Goal: Information Seeking & Learning: Learn about a topic

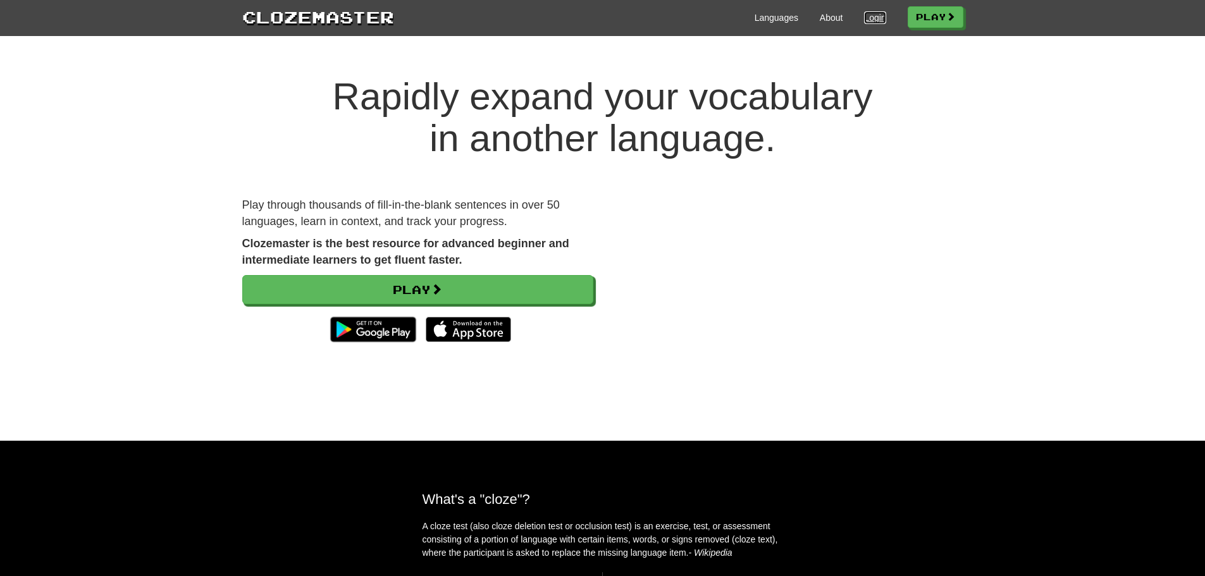
click at [871, 14] on link "Login" at bounding box center [875, 17] width 22 height 13
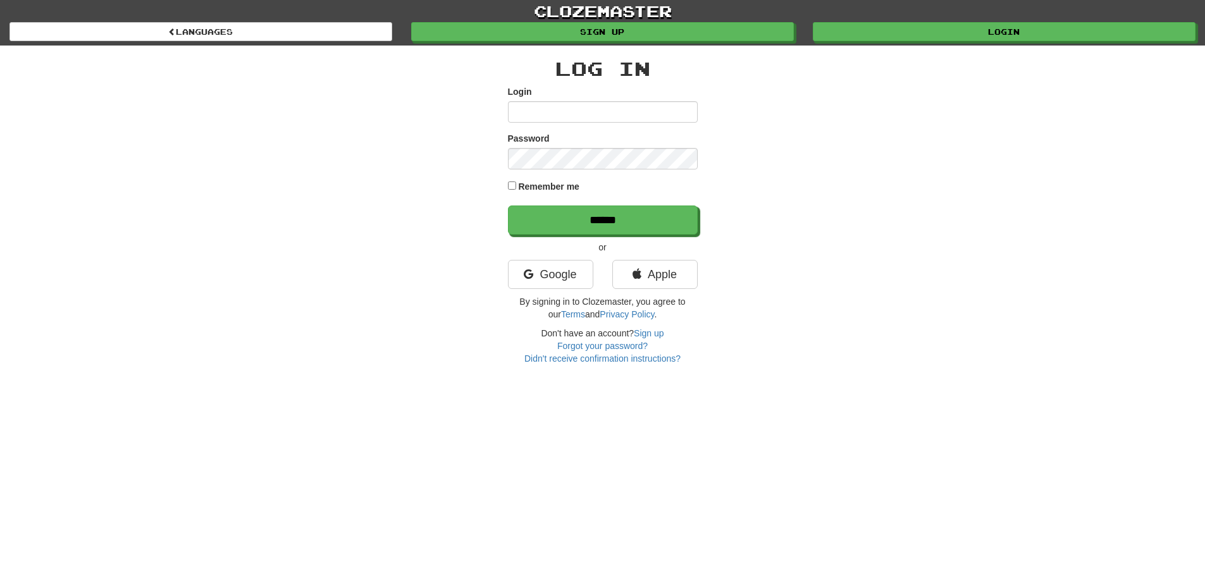
click at [606, 113] on input "Login" at bounding box center [603, 112] width 190 height 22
type input "***"
click at [508, 206] on input "******" at bounding box center [603, 220] width 190 height 29
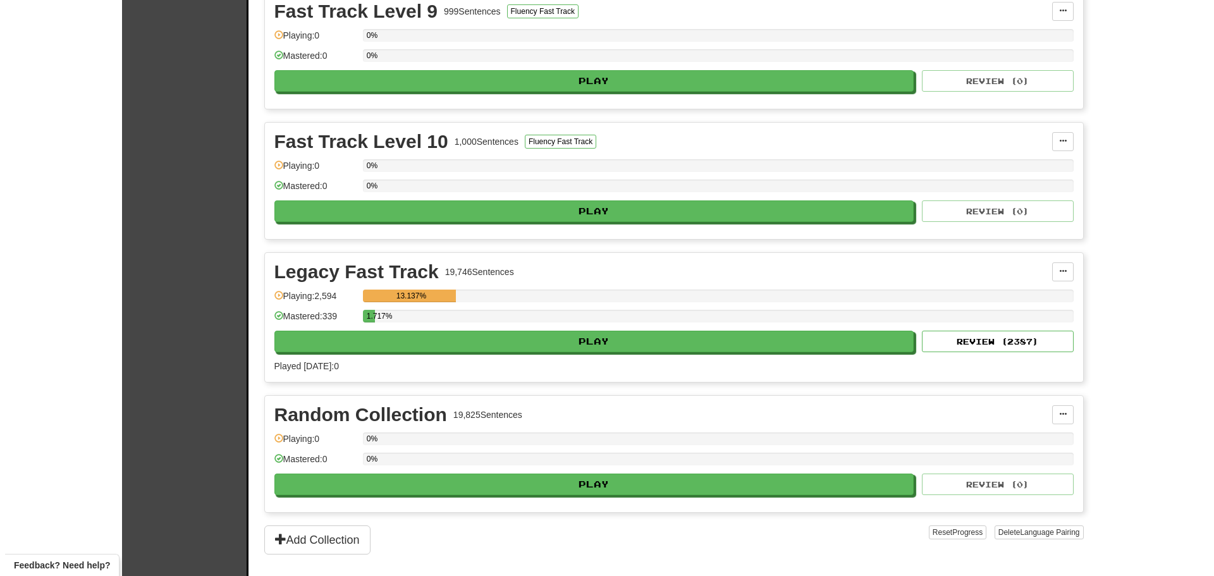
scroll to position [2784, 0]
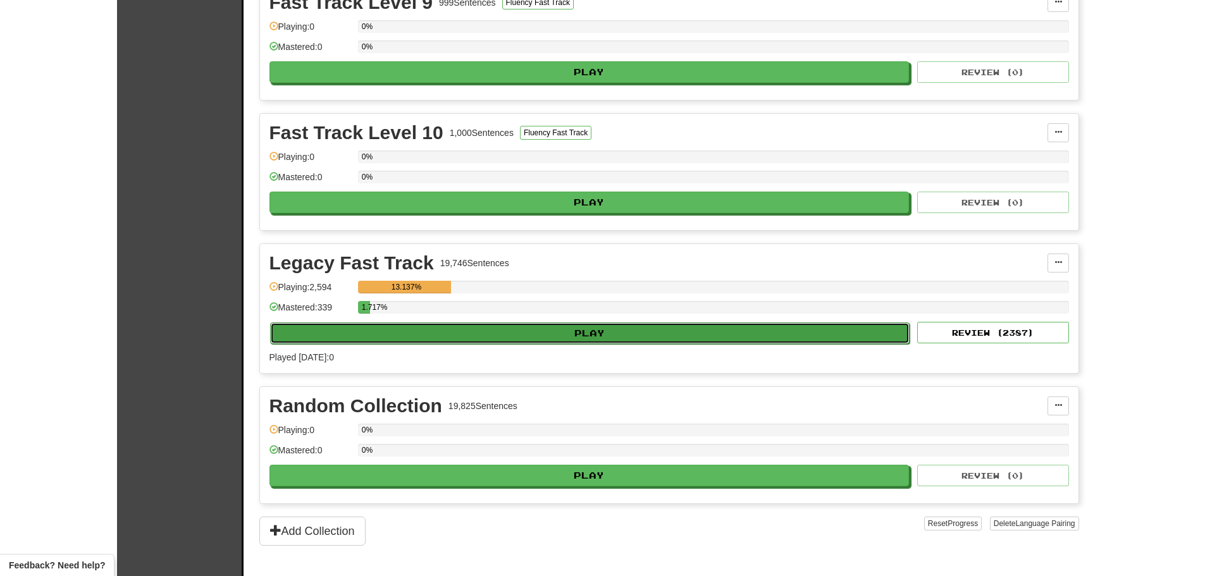
click at [587, 335] on button "Play" at bounding box center [590, 334] width 640 height 22
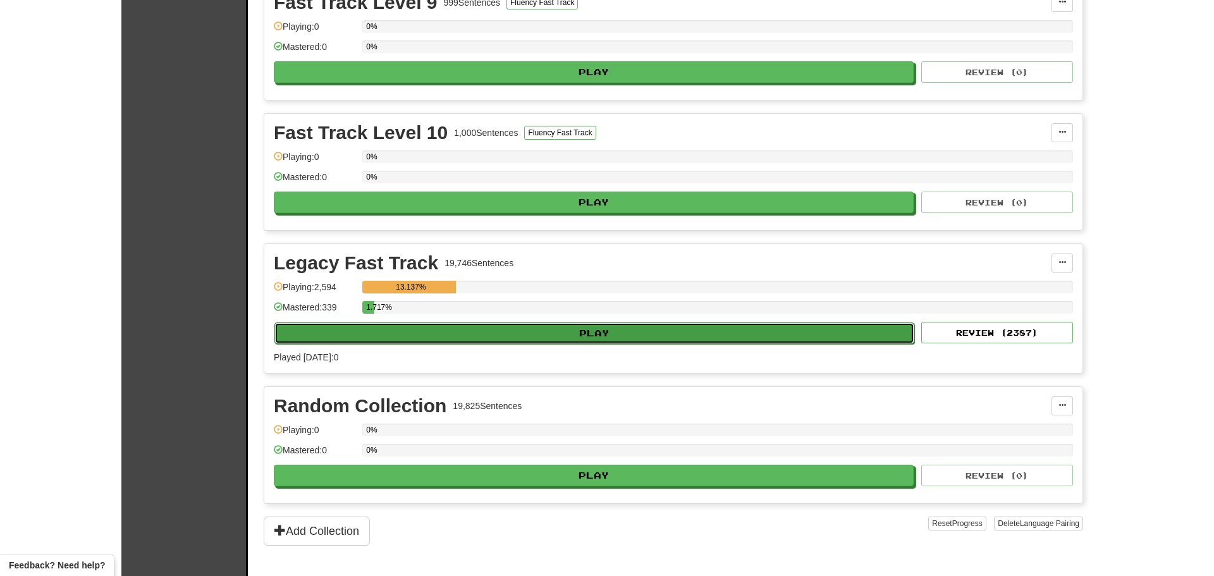
select select "**"
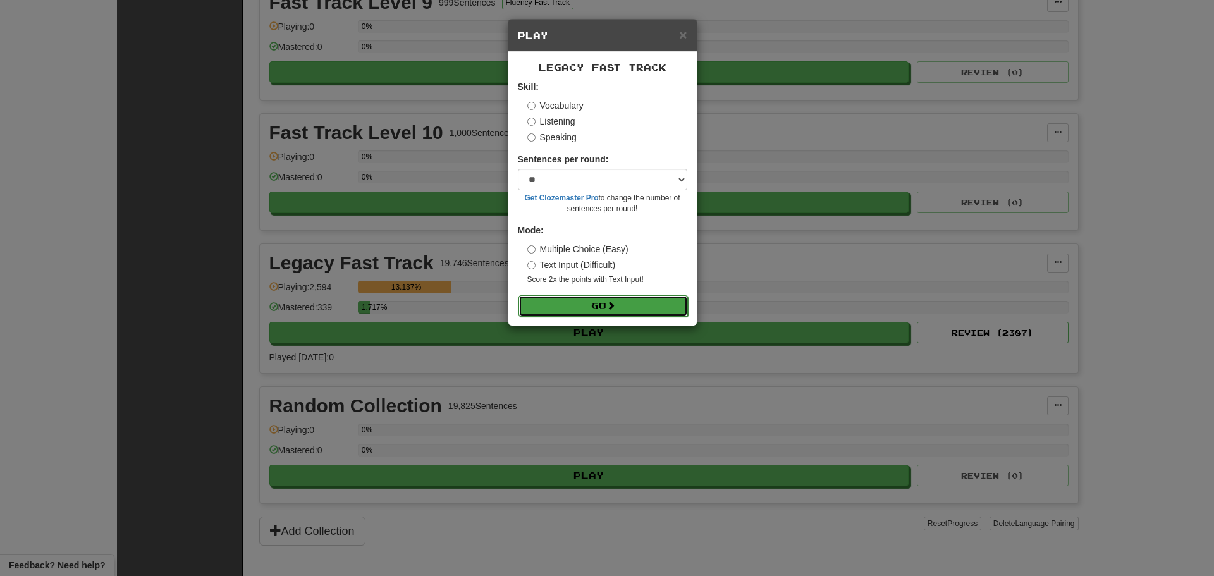
click at [587, 299] on button "Go" at bounding box center [603, 306] width 169 height 22
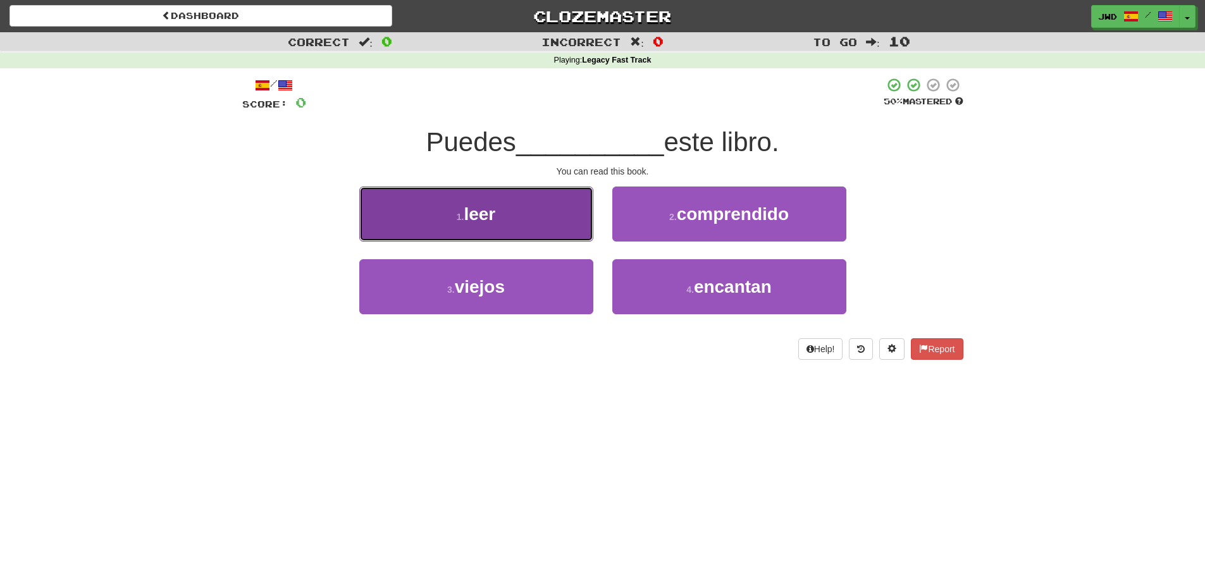
click at [467, 217] on span "leer" at bounding box center [480, 214] width 32 height 20
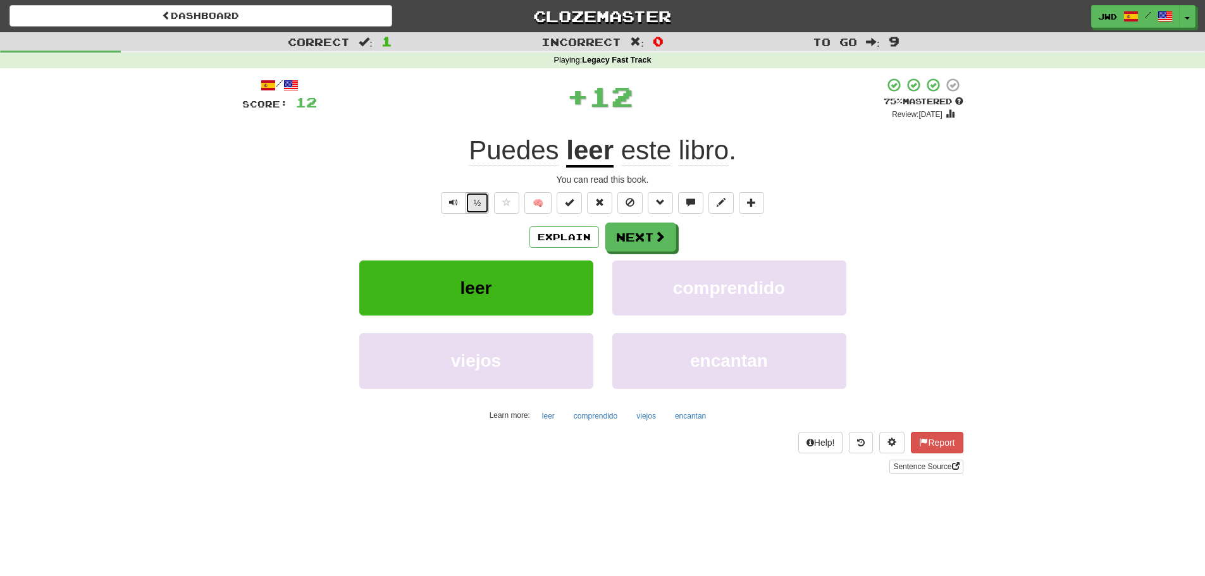
click at [479, 199] on button "½" at bounding box center [477, 203] width 24 height 22
click at [651, 235] on button "Next" at bounding box center [641, 237] width 71 height 29
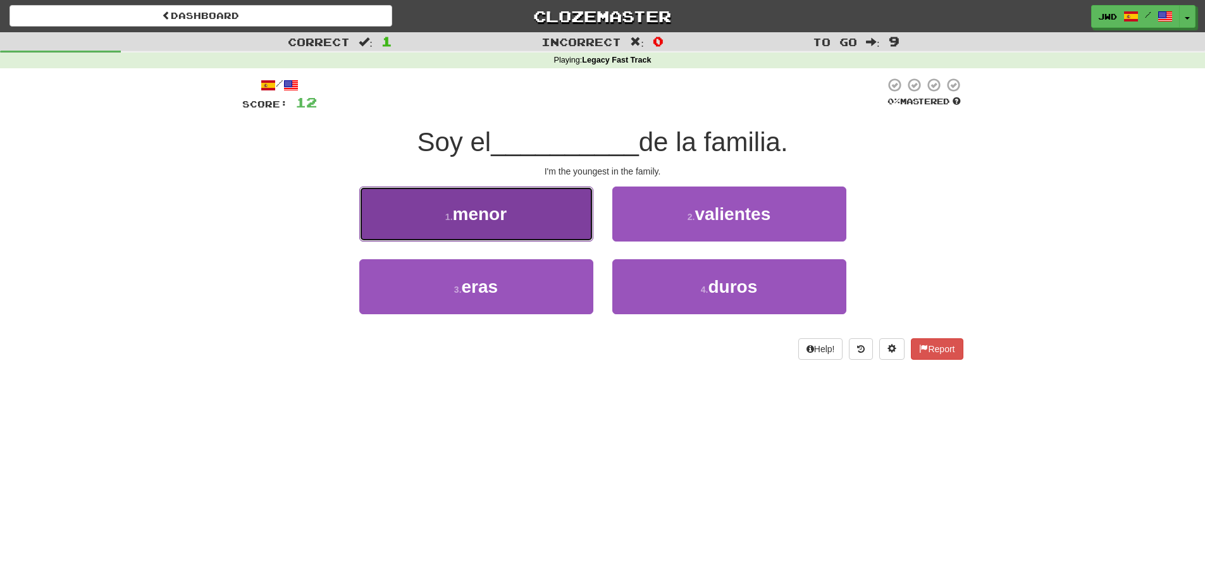
click at [472, 217] on span "menor" at bounding box center [480, 214] width 54 height 20
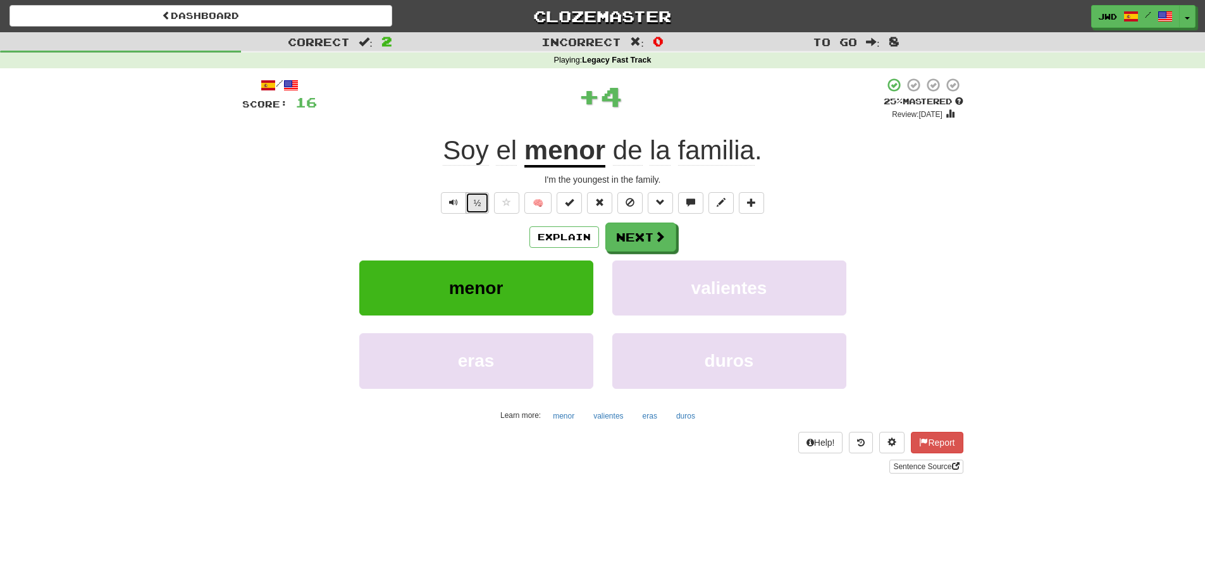
click at [475, 202] on button "½" at bounding box center [477, 203] width 24 height 22
click at [639, 236] on button "Next" at bounding box center [641, 237] width 71 height 29
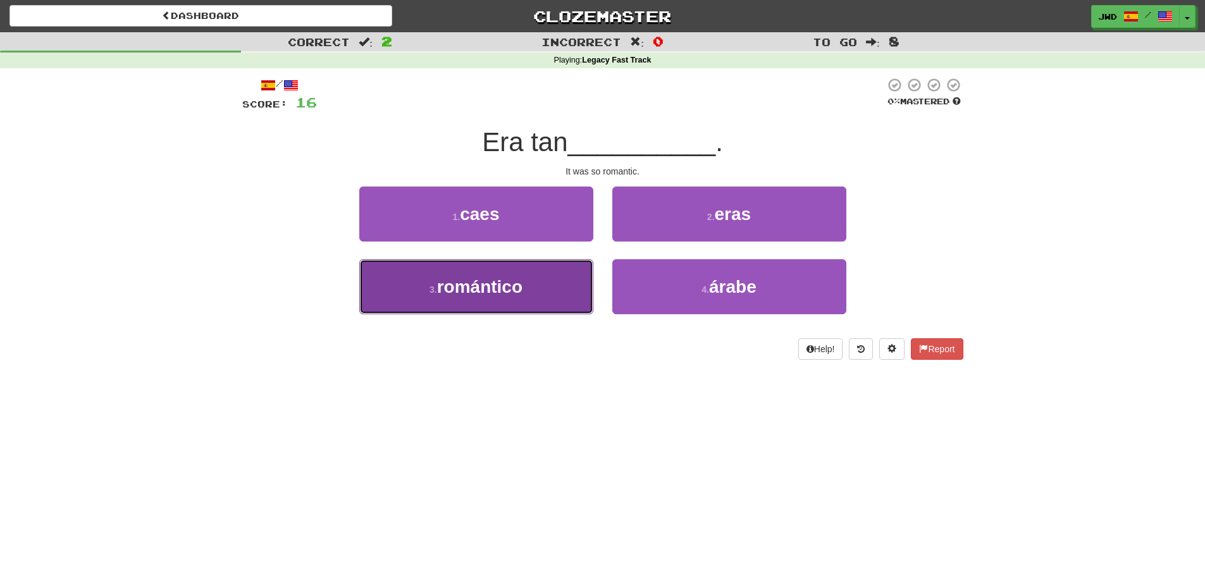
click at [483, 285] on span "romántico" at bounding box center [479, 287] width 85 height 20
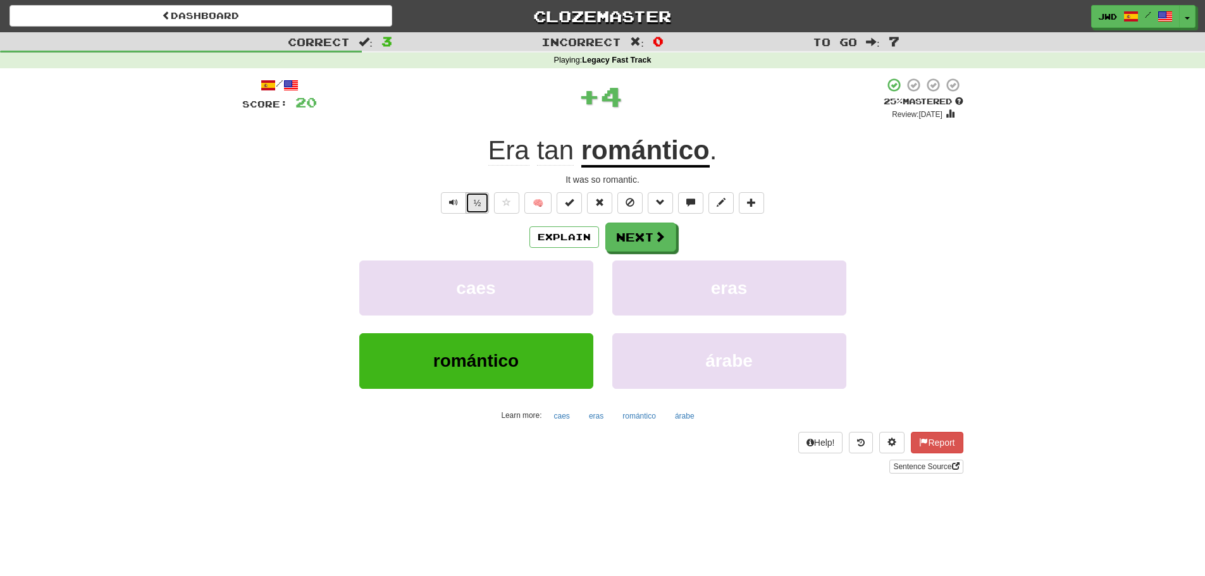
click at [471, 204] on button "½" at bounding box center [477, 203] width 24 height 22
click at [651, 237] on button "Next" at bounding box center [641, 237] width 71 height 29
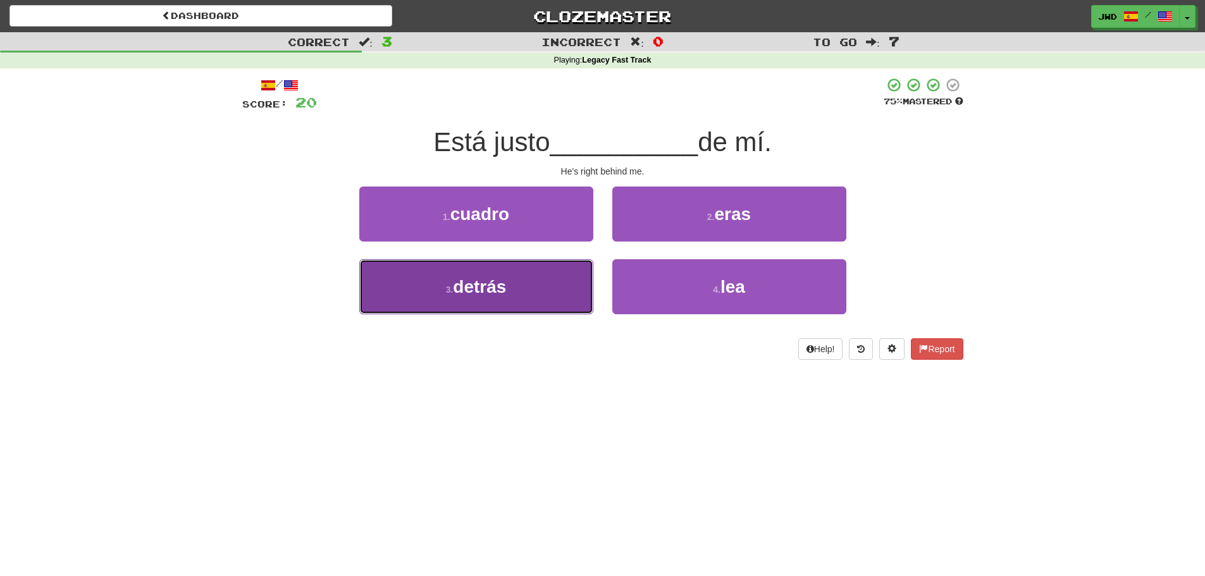
click at [496, 285] on span "detrás" at bounding box center [479, 287] width 53 height 20
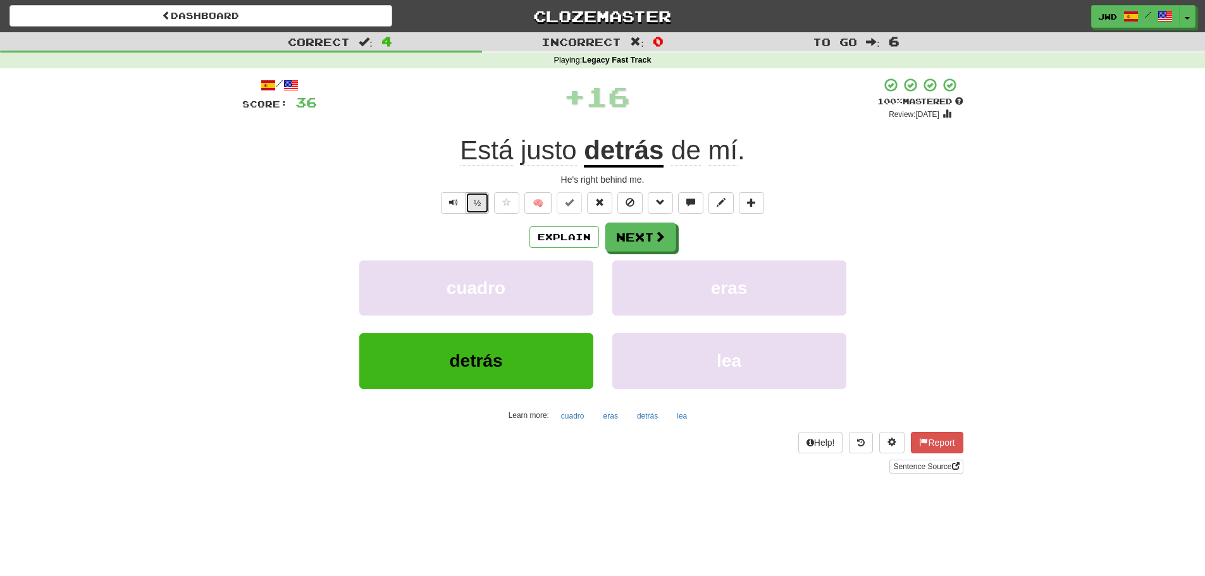
click at [475, 207] on button "½" at bounding box center [477, 203] width 24 height 22
click at [643, 238] on button "Next" at bounding box center [641, 237] width 71 height 29
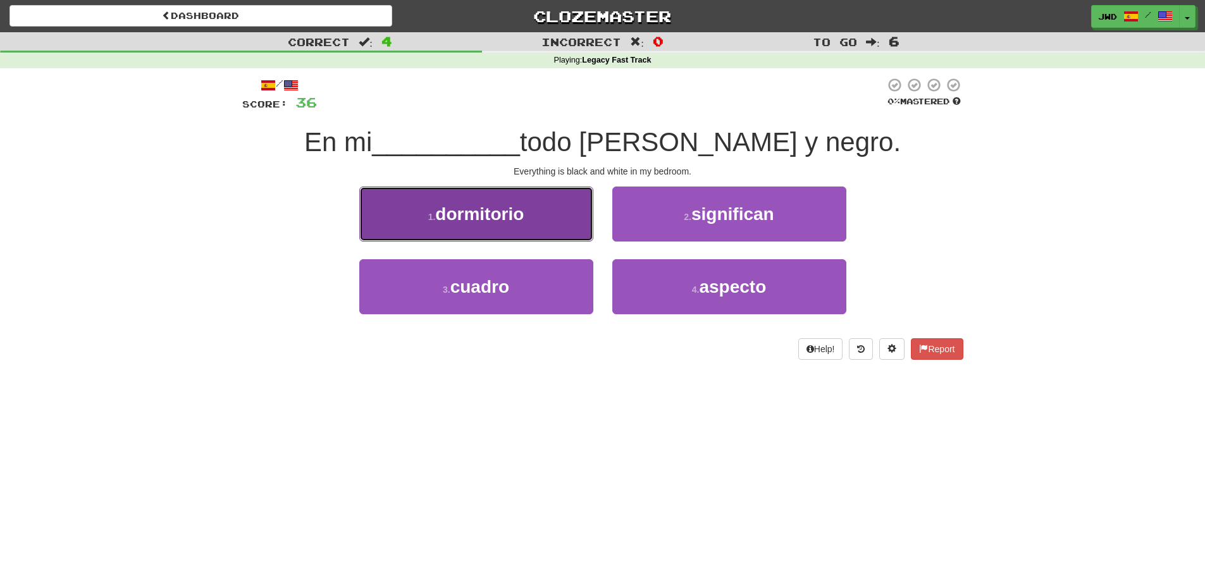
click at [487, 218] on span "dormitorio" at bounding box center [479, 214] width 89 height 20
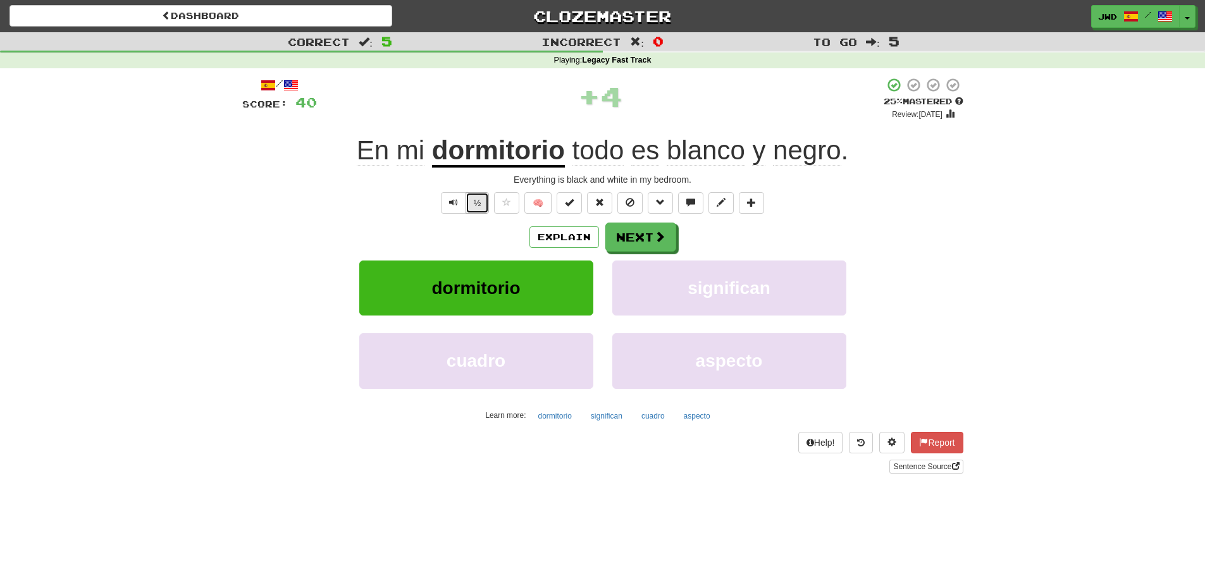
click at [479, 207] on button "½" at bounding box center [477, 203] width 24 height 22
click at [649, 238] on button "Next" at bounding box center [641, 237] width 71 height 29
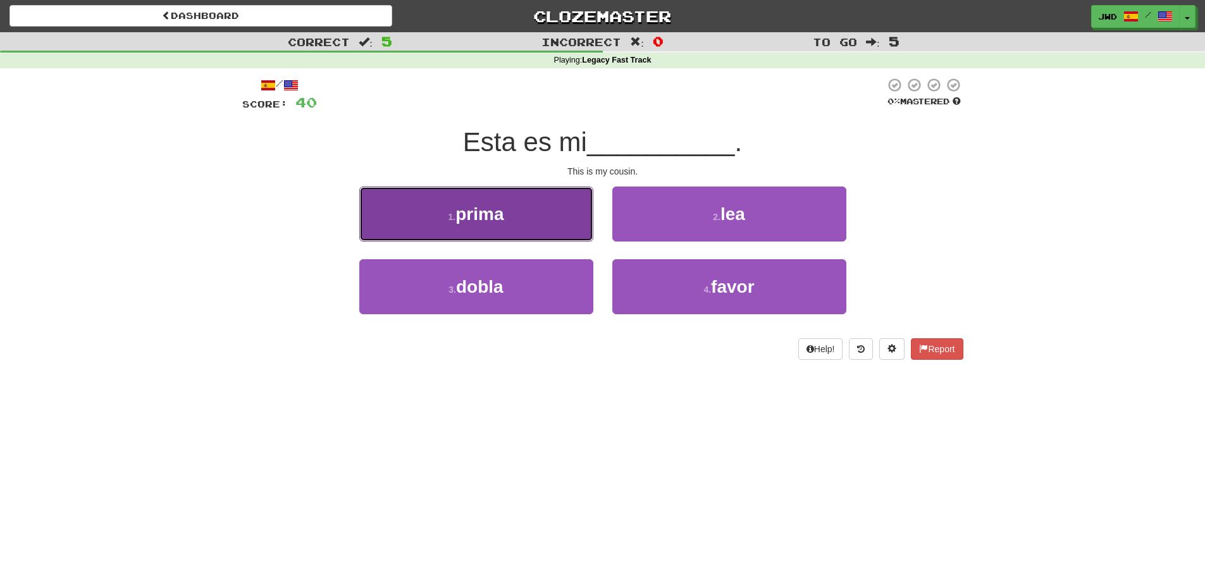
click at [490, 213] on span "prima" at bounding box center [479, 214] width 48 height 20
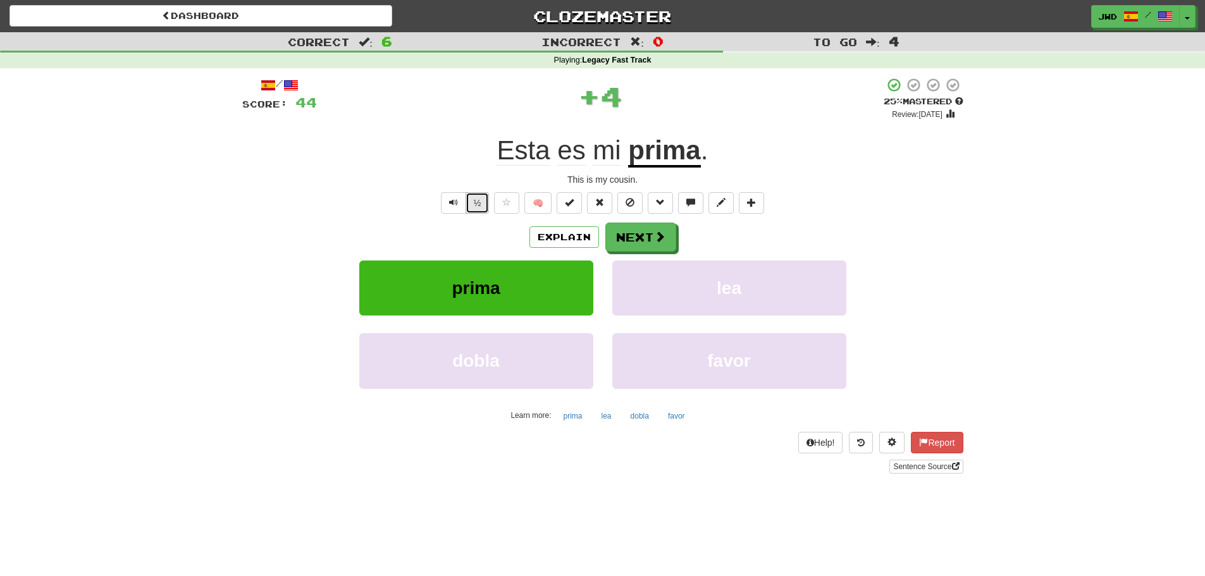
click at [479, 202] on button "½" at bounding box center [477, 203] width 24 height 22
click at [648, 241] on button "Next" at bounding box center [641, 237] width 71 height 29
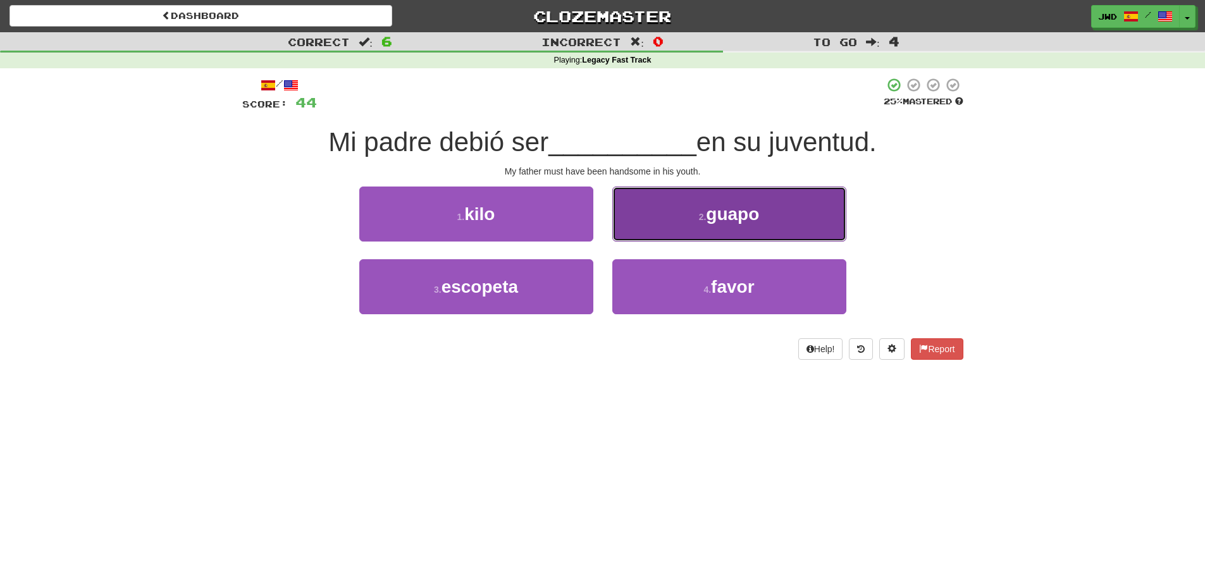
click at [757, 223] on span "guapo" at bounding box center [732, 214] width 53 height 20
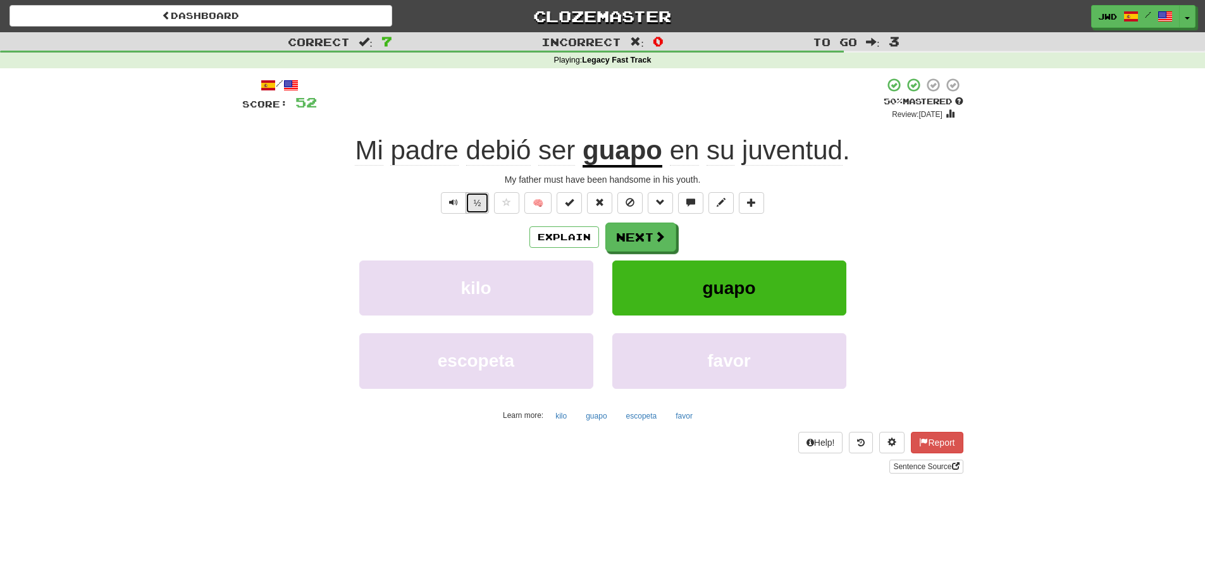
click at [478, 204] on button "½" at bounding box center [477, 203] width 24 height 22
click at [645, 235] on button "Next" at bounding box center [641, 237] width 71 height 29
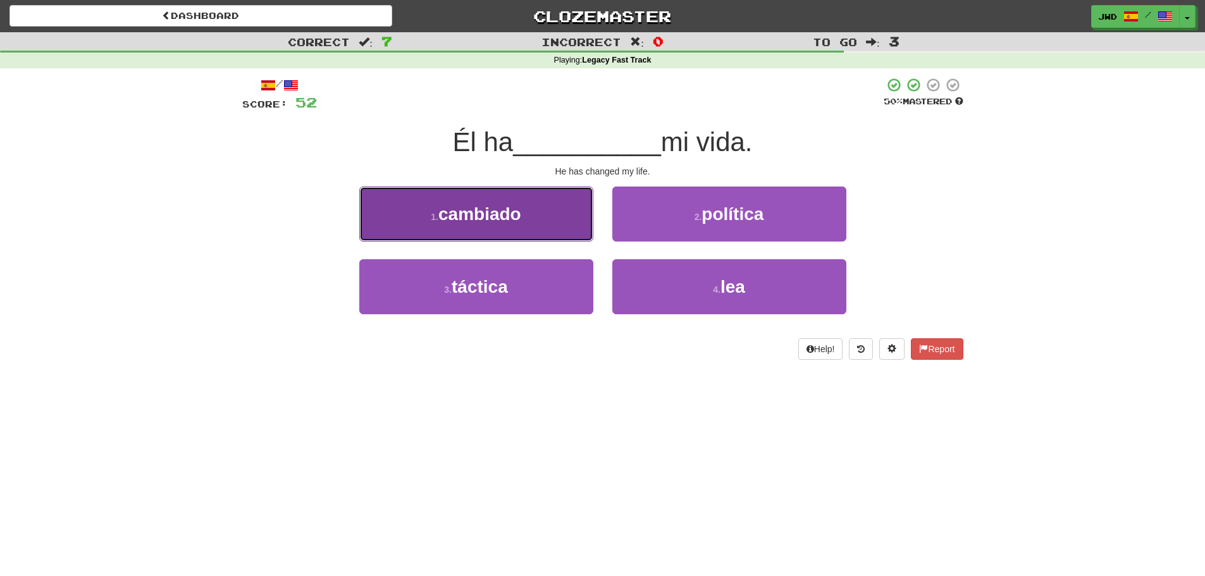
click at [517, 221] on span "cambiado" at bounding box center [479, 214] width 83 height 20
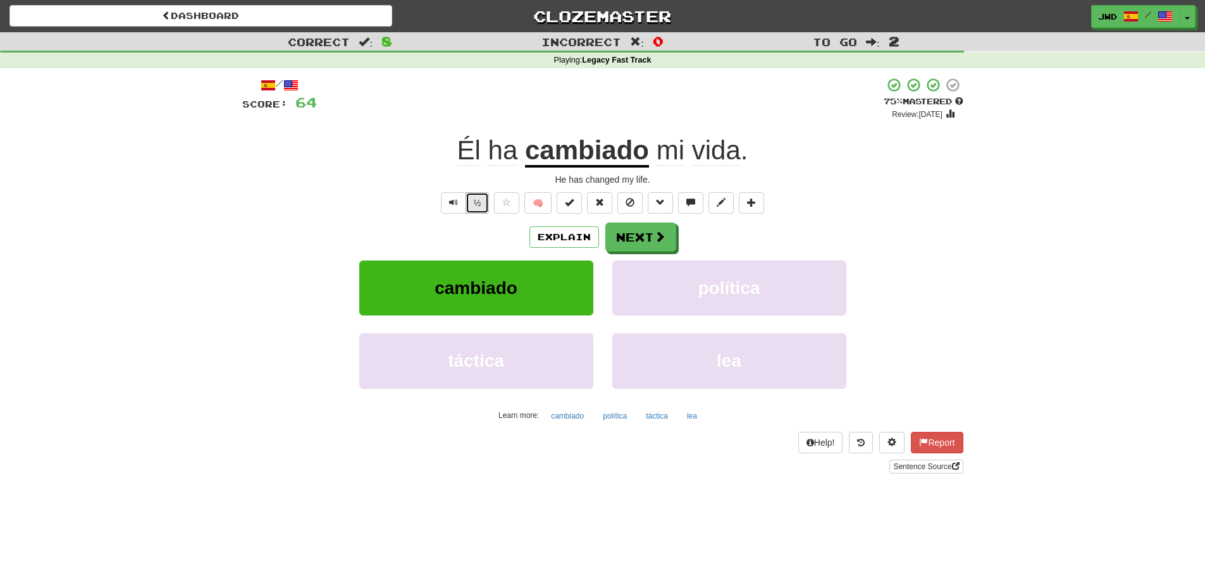
click at [478, 209] on button "½" at bounding box center [477, 203] width 24 height 22
click at [650, 233] on button "Next" at bounding box center [641, 237] width 71 height 29
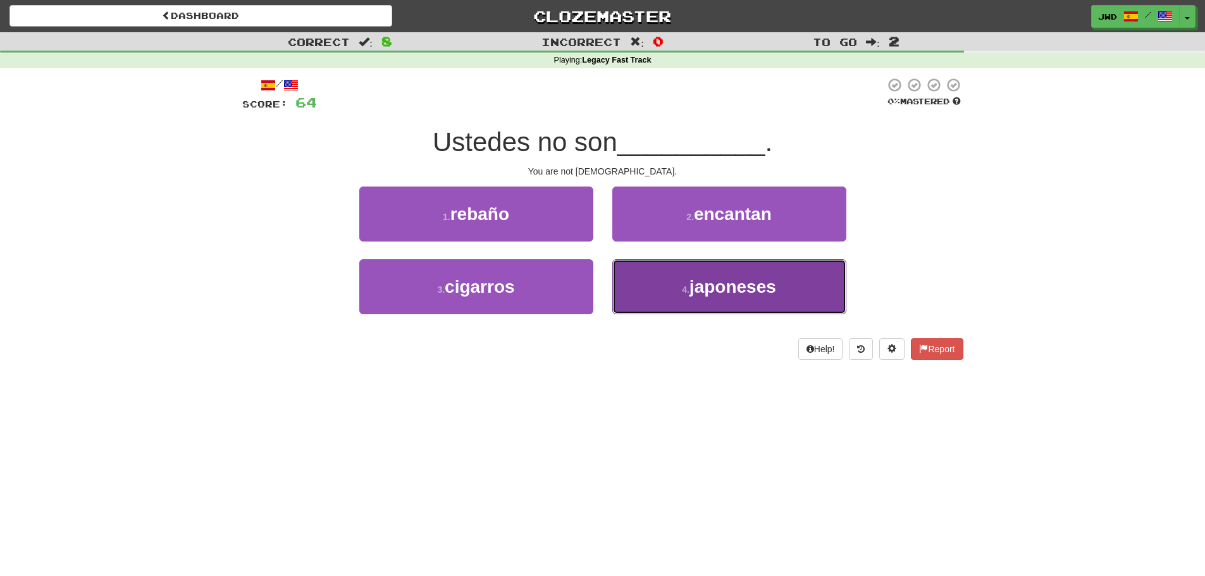
click at [756, 302] on button "4 . japoneses" at bounding box center [729, 286] width 234 height 55
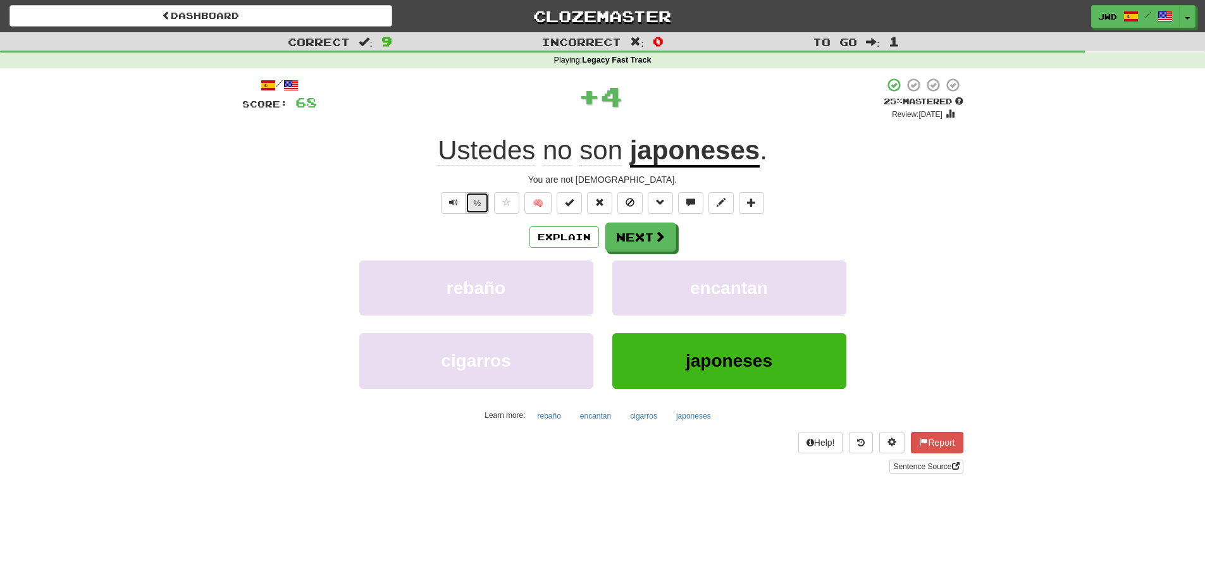
click at [474, 202] on button "½" at bounding box center [477, 203] width 24 height 22
click at [648, 234] on button "Next" at bounding box center [641, 237] width 71 height 29
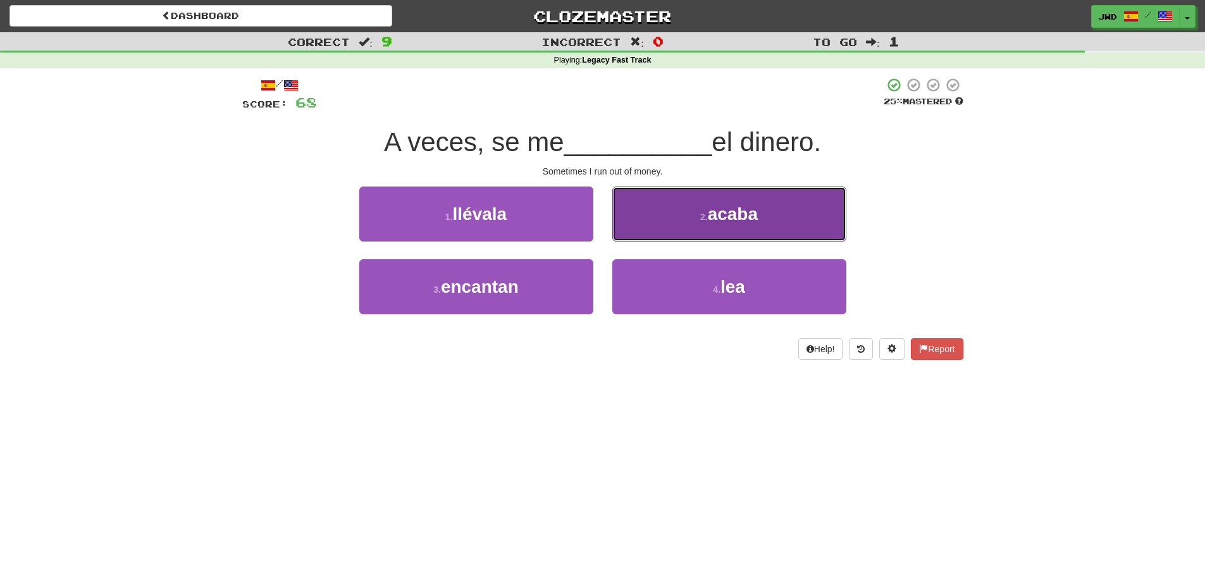
click at [719, 216] on span "acaba" at bounding box center [733, 214] width 50 height 20
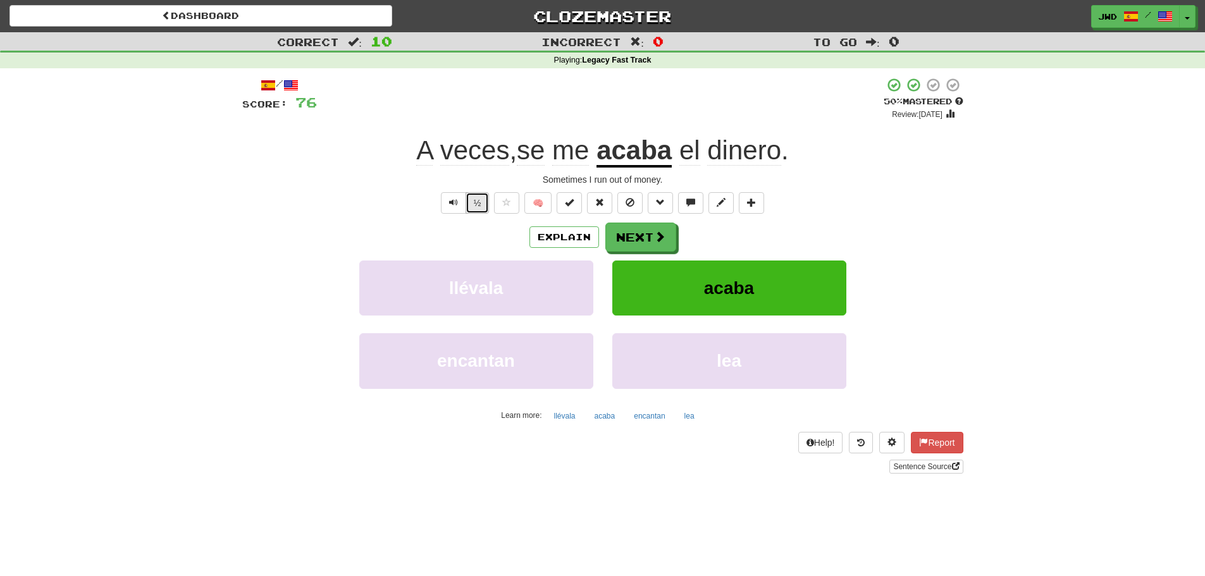
click at [477, 201] on button "½" at bounding box center [477, 203] width 24 height 22
click at [648, 240] on button "Next" at bounding box center [641, 237] width 71 height 29
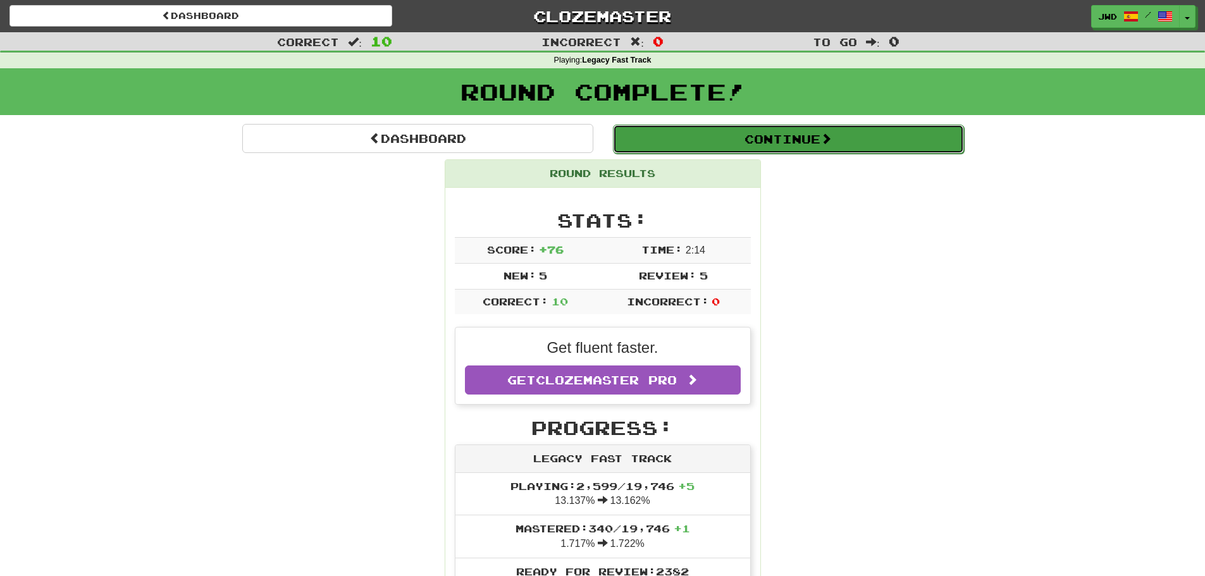
click at [806, 138] on button "Continue" at bounding box center [788, 139] width 351 height 29
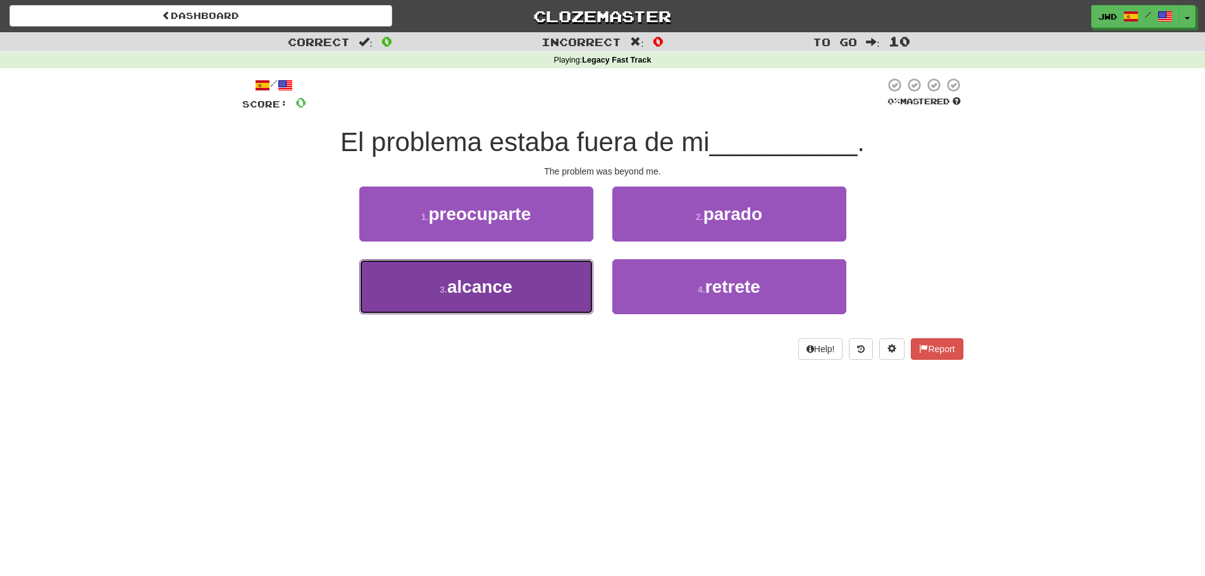
click at [553, 291] on button "3 . alcance" at bounding box center [476, 286] width 234 height 55
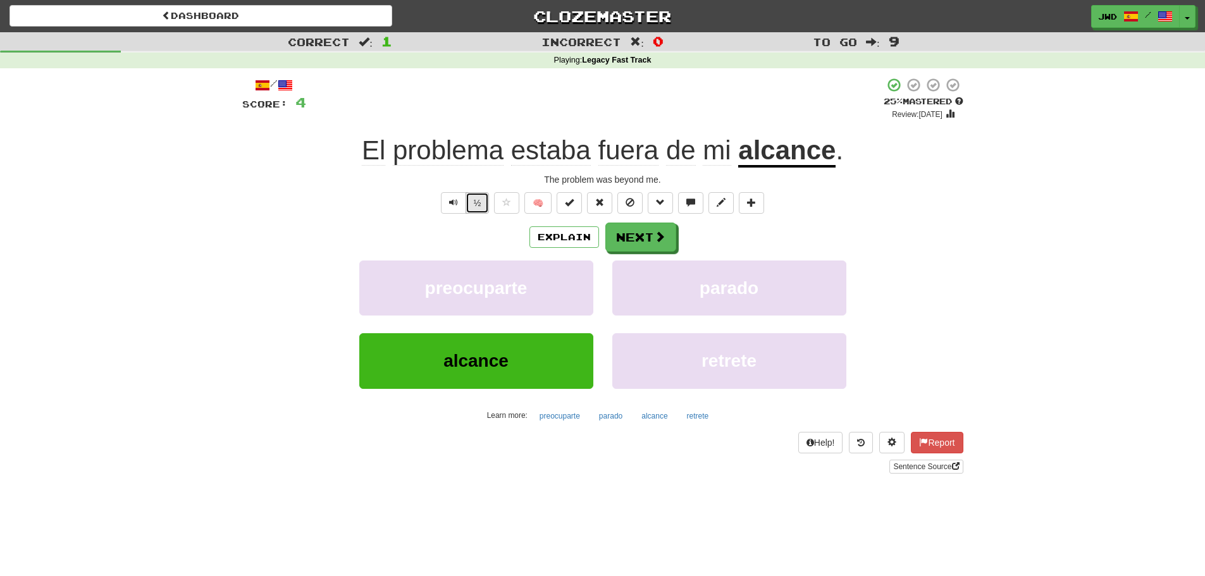
click at [483, 198] on button "½" at bounding box center [477, 203] width 24 height 22
click at [629, 240] on button "Next" at bounding box center [641, 237] width 71 height 29
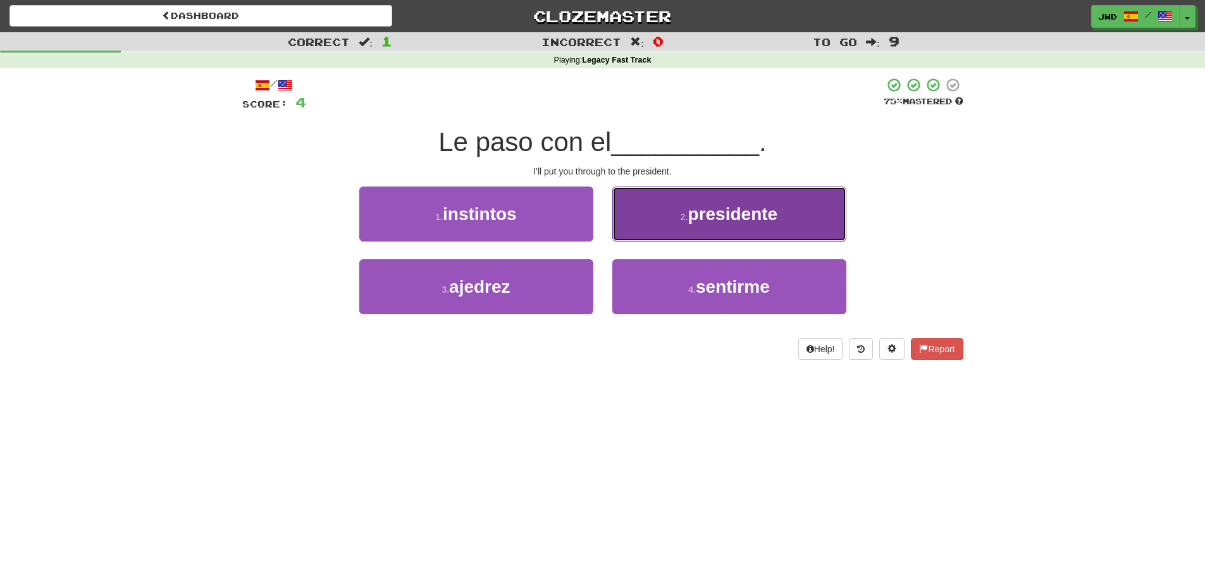
click at [716, 219] on span "presidente" at bounding box center [733, 214] width 90 height 20
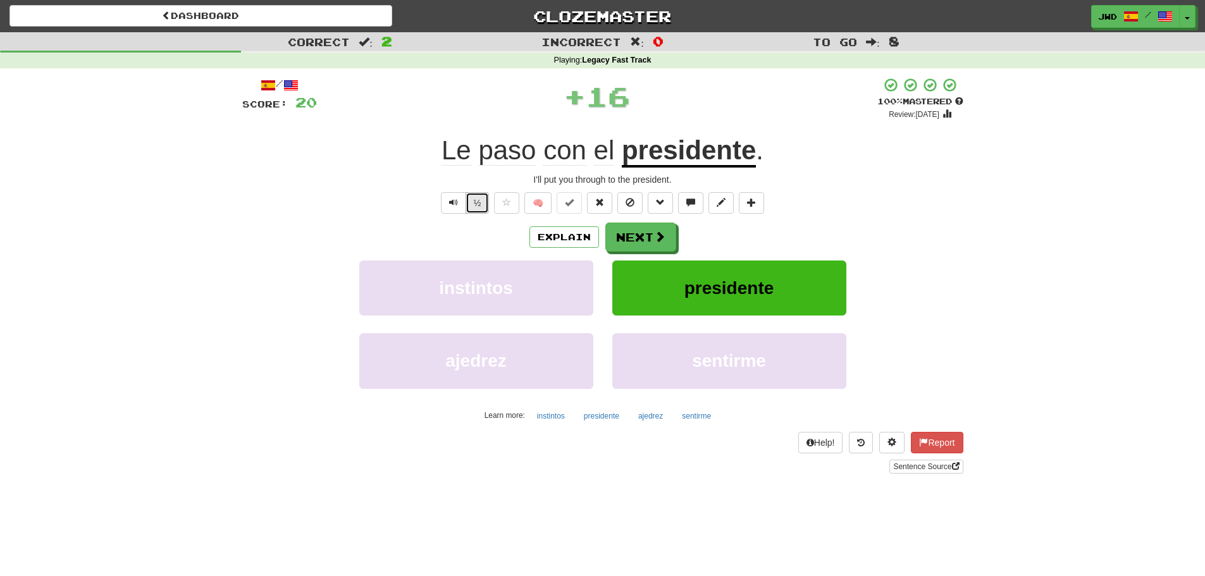
click at [479, 208] on button "½" at bounding box center [477, 203] width 24 height 22
click at [637, 234] on button "Next" at bounding box center [641, 237] width 71 height 29
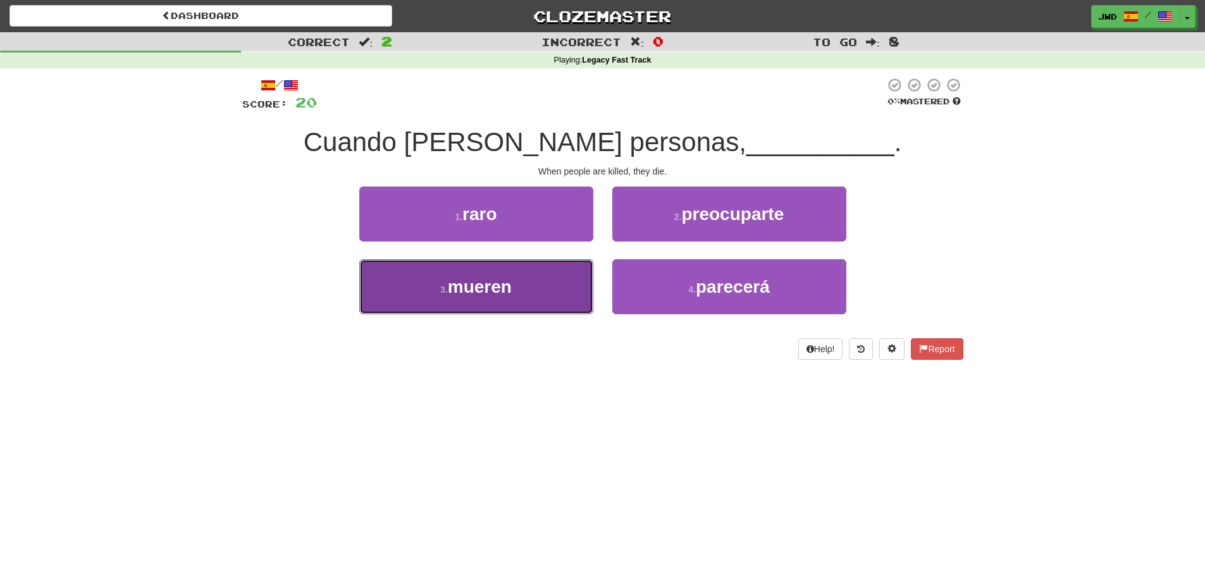
click at [486, 297] on button "3 . mueren" at bounding box center [476, 286] width 234 height 55
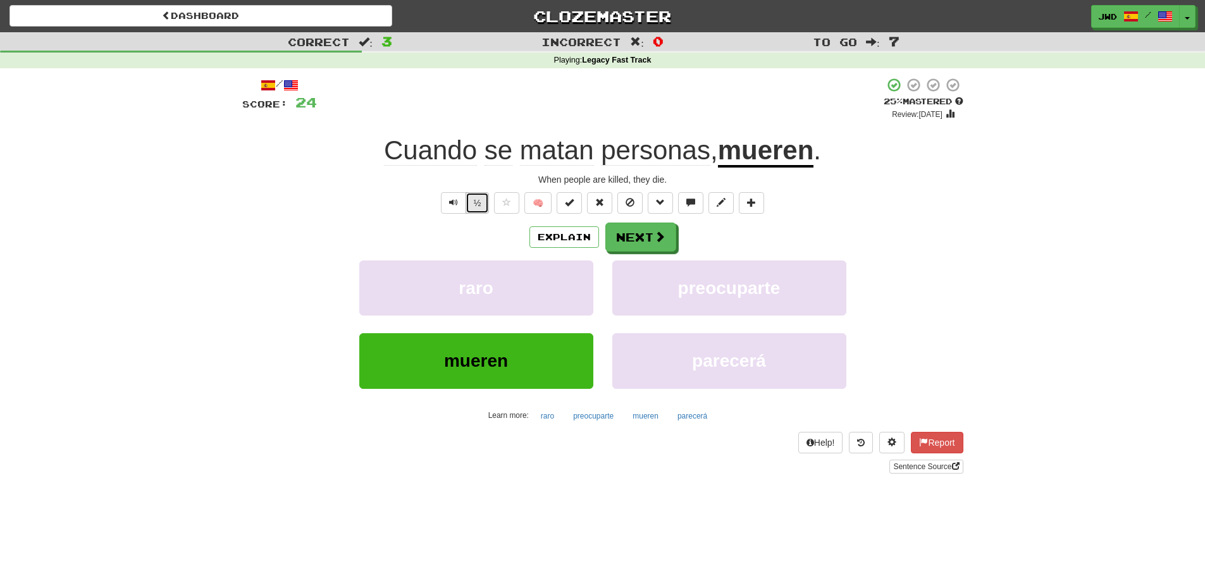
click at [476, 206] on button "½" at bounding box center [477, 203] width 24 height 22
click at [644, 237] on button "Next" at bounding box center [641, 237] width 71 height 29
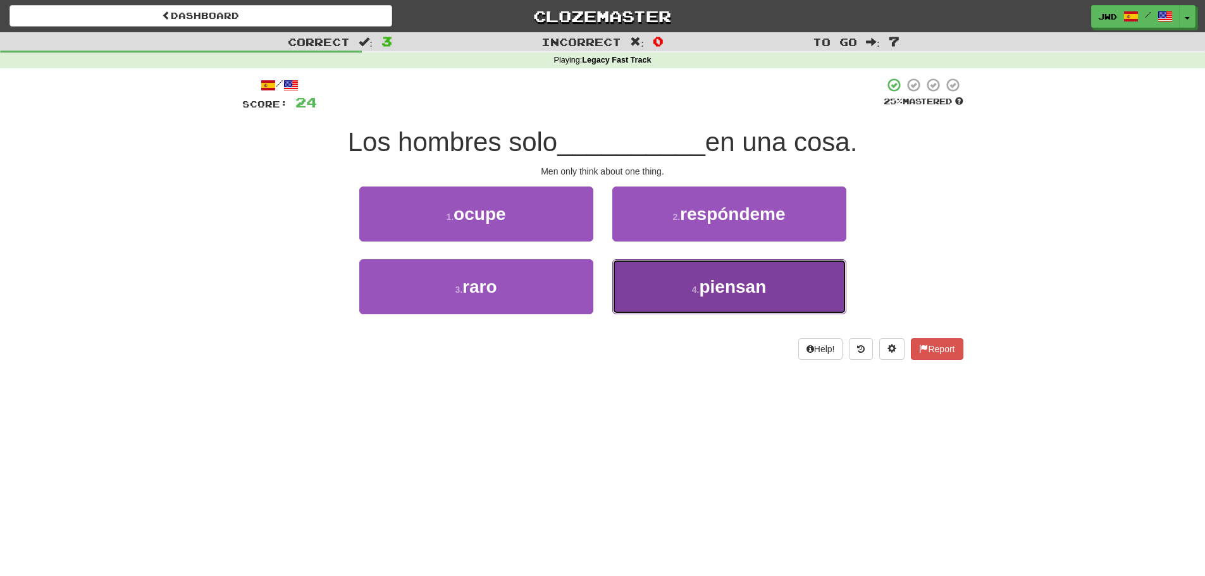
click at [746, 291] on span "piensan" at bounding box center [732, 287] width 67 height 20
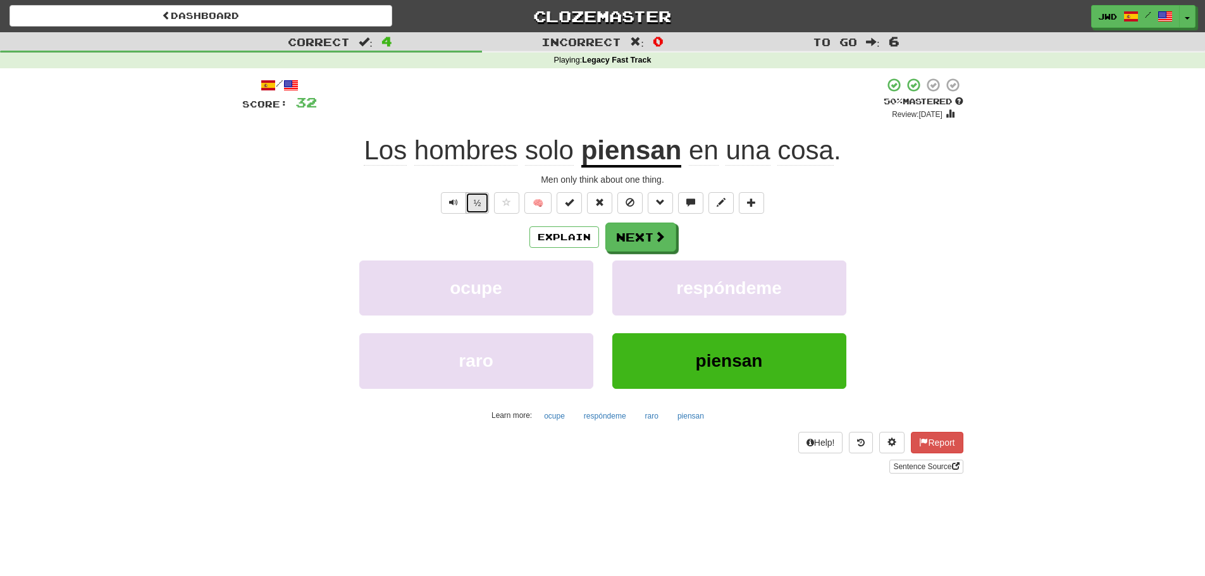
click at [479, 204] on button "½" at bounding box center [477, 203] width 24 height 22
click at [646, 240] on button "Next" at bounding box center [641, 237] width 71 height 29
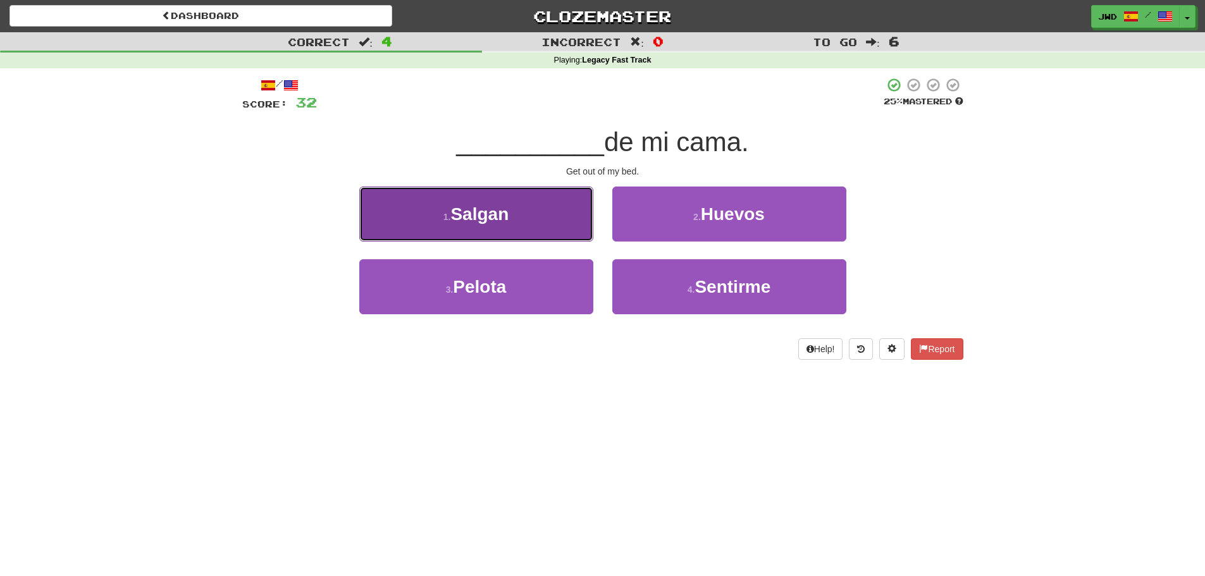
click at [484, 218] on span "Salgan" at bounding box center [479, 214] width 58 height 20
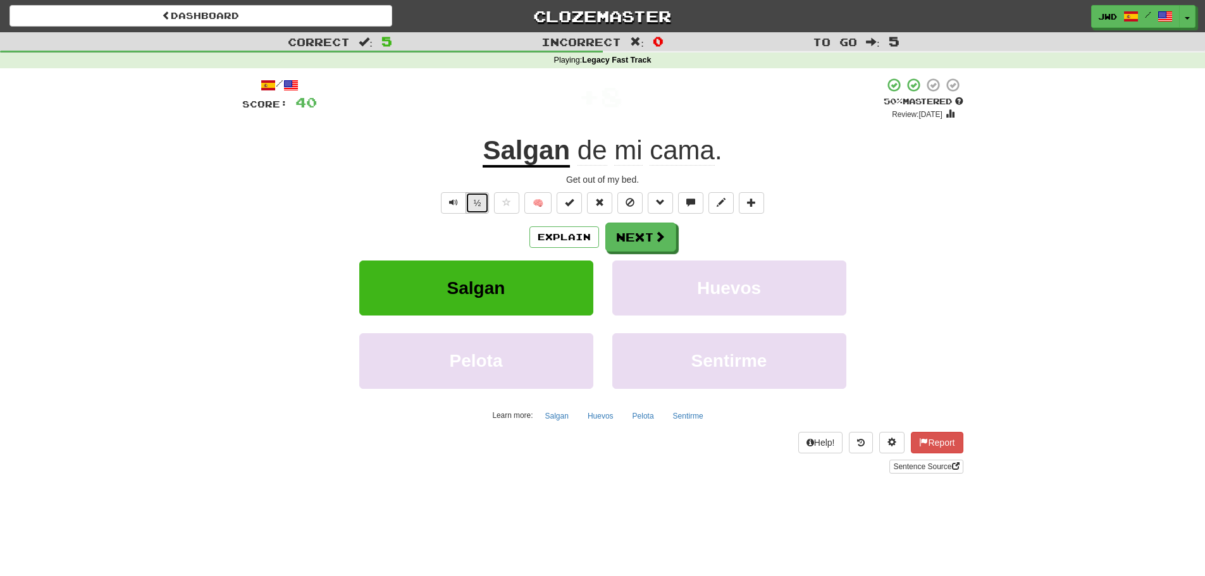
click at [478, 202] on button "½" at bounding box center [477, 203] width 24 height 22
click at [652, 238] on button "Next" at bounding box center [641, 237] width 71 height 29
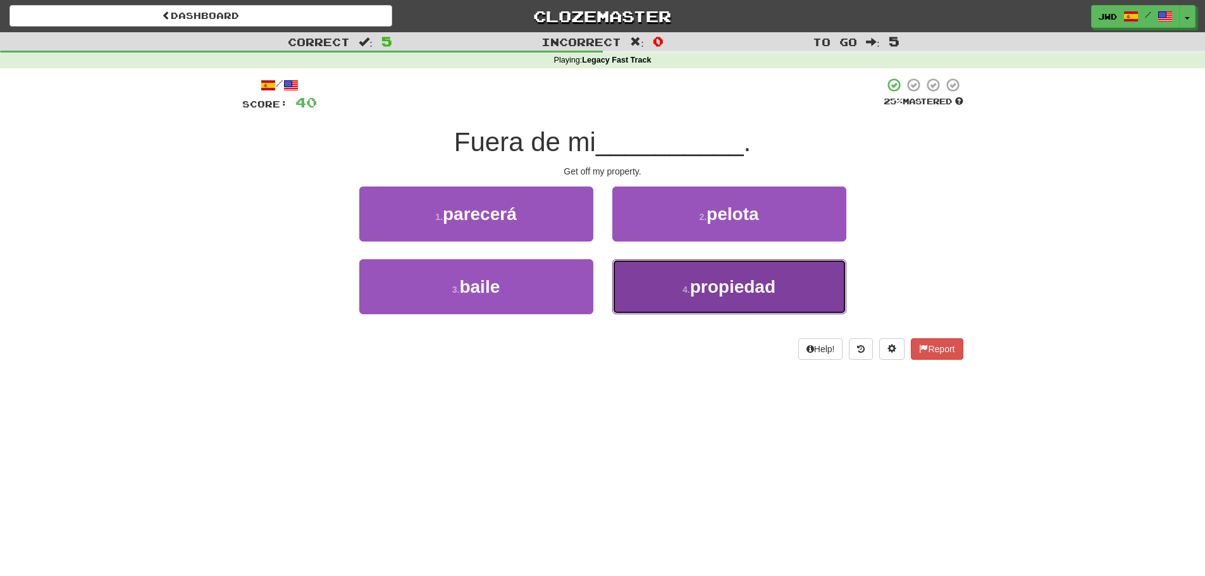
click at [754, 293] on span "propiedad" at bounding box center [732, 287] width 85 height 20
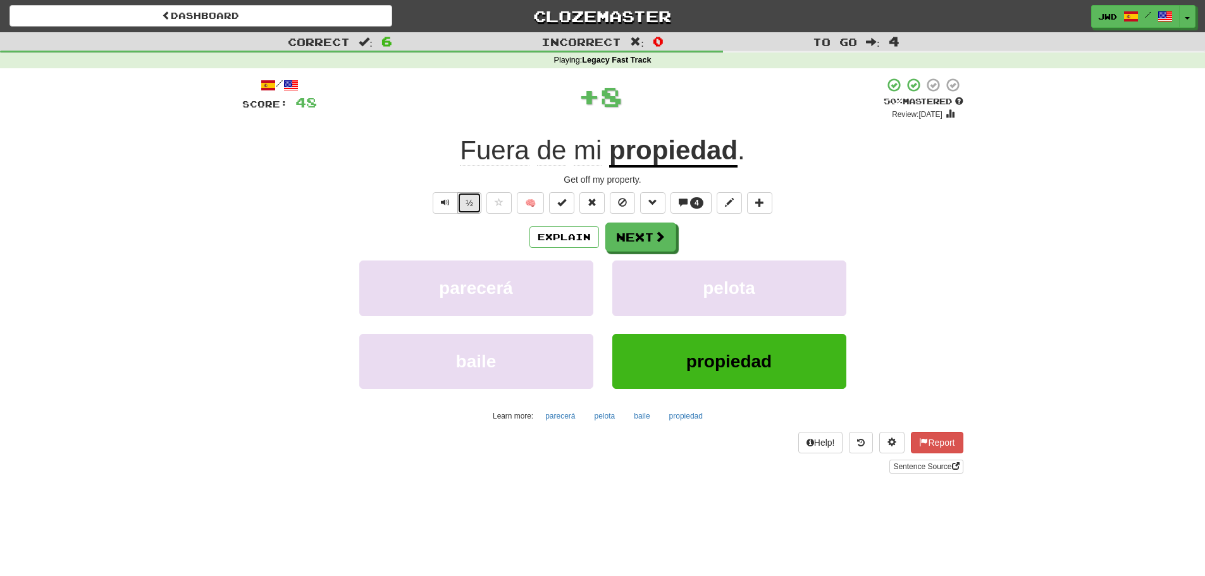
click at [469, 211] on button "½" at bounding box center [469, 203] width 24 height 22
click at [638, 237] on button "Next" at bounding box center [641, 237] width 71 height 29
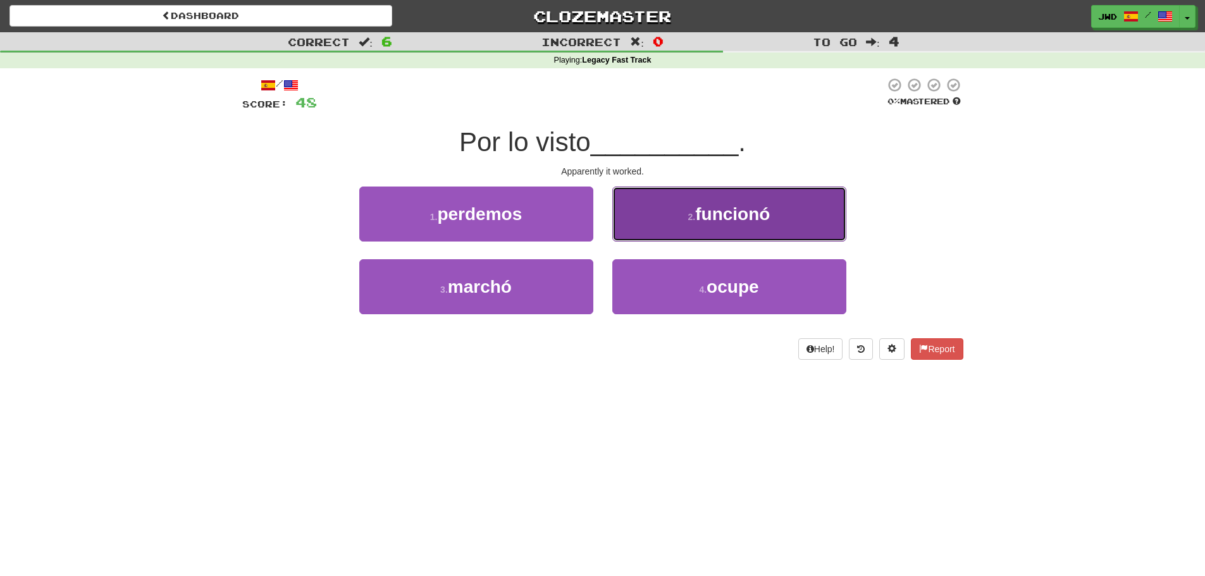
click at [778, 215] on button "2 . funcionó" at bounding box center [729, 214] width 234 height 55
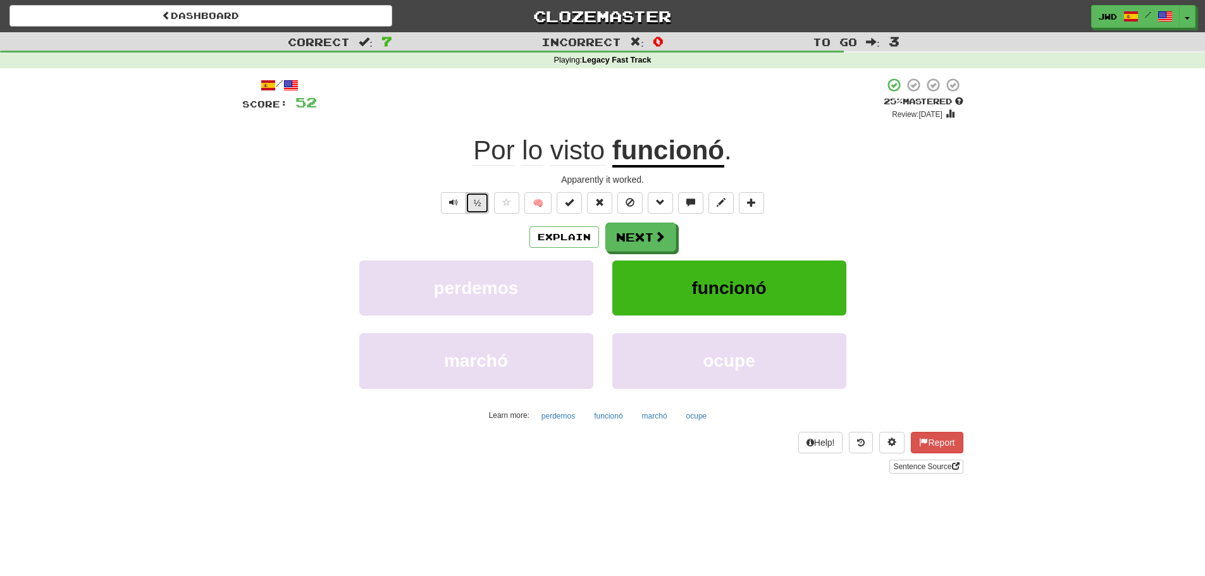
click at [478, 200] on button "½" at bounding box center [477, 203] width 24 height 22
click at [643, 240] on button "Next" at bounding box center [641, 237] width 71 height 29
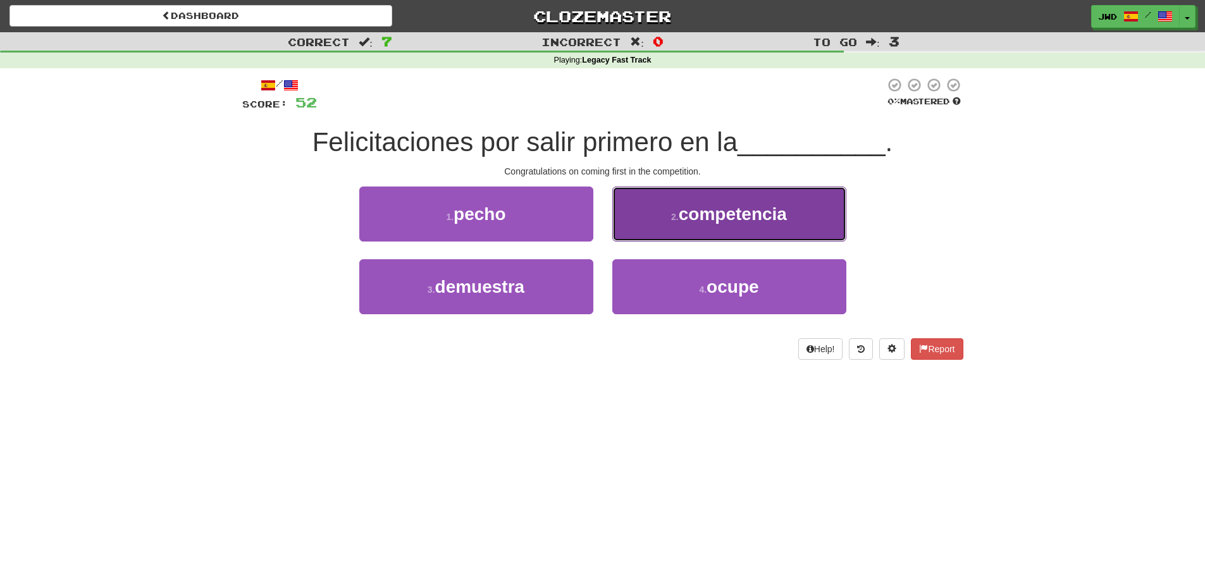
click at [794, 225] on button "2 . competencia" at bounding box center [729, 214] width 234 height 55
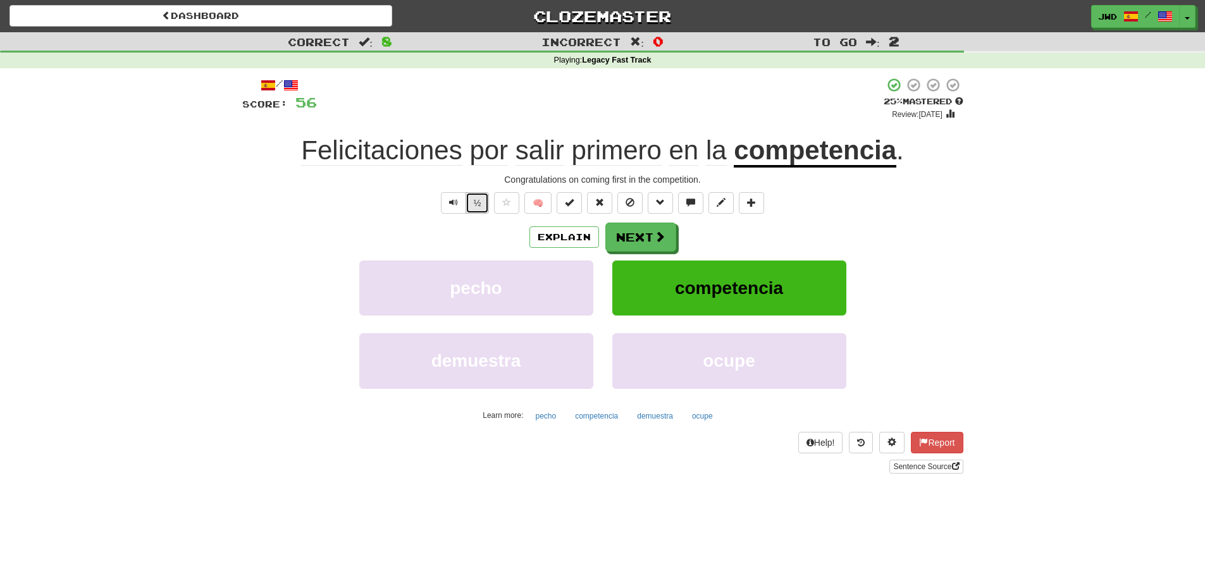
click at [479, 207] on button "½" at bounding box center [477, 203] width 24 height 22
click at [655, 240] on span at bounding box center [660, 236] width 11 height 11
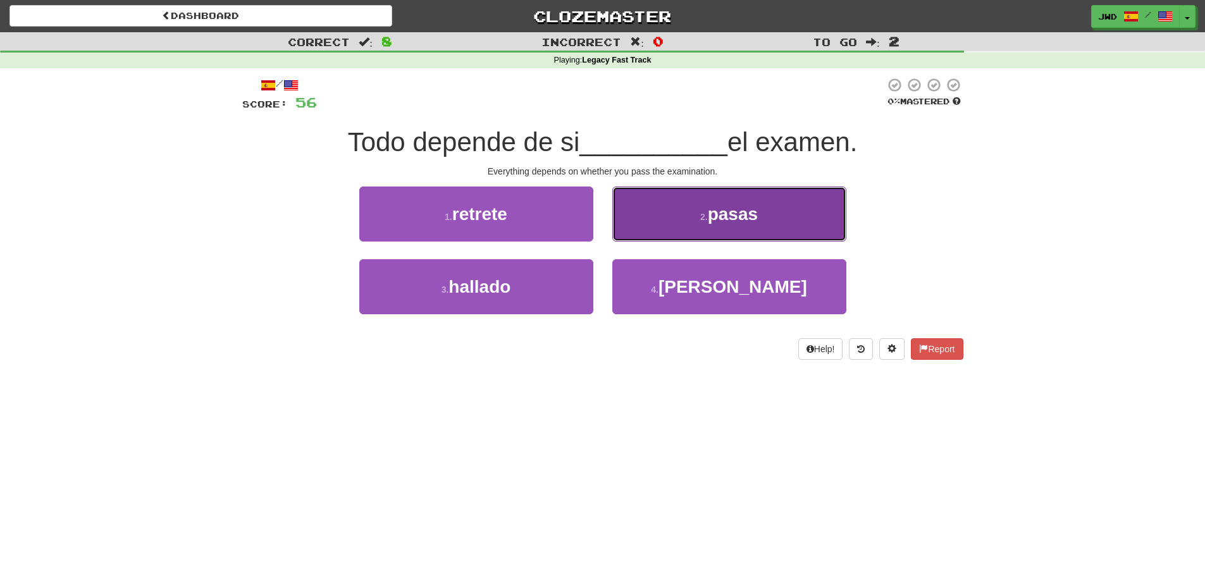
click at [775, 221] on button "2 . pasas" at bounding box center [729, 214] width 234 height 55
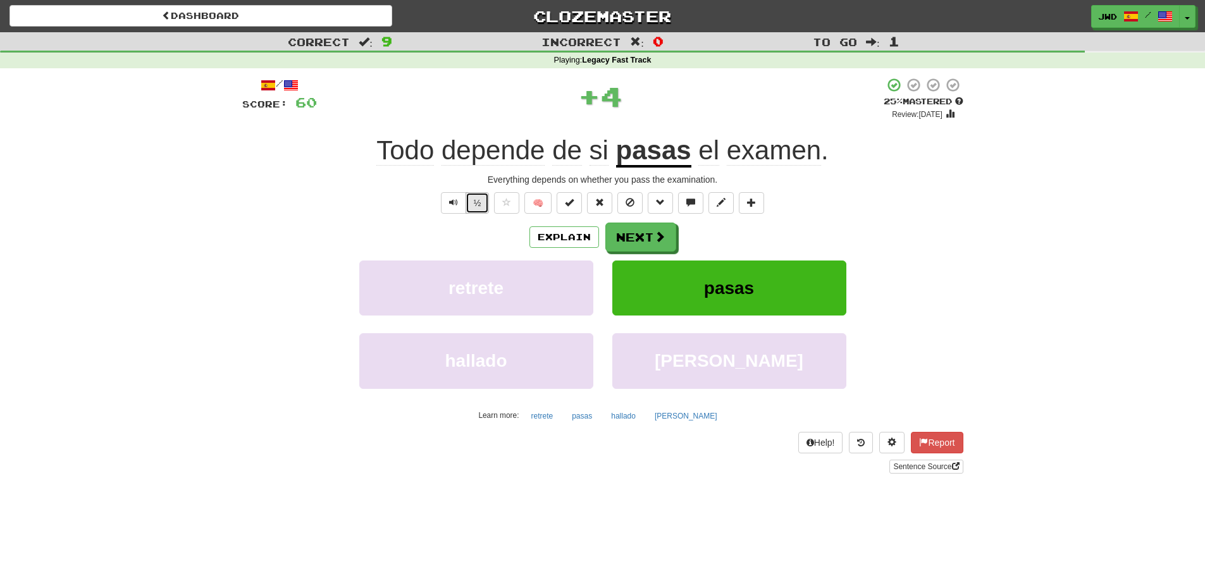
click at [482, 207] on button "½" at bounding box center [477, 203] width 24 height 22
click at [634, 237] on button "Next" at bounding box center [641, 237] width 71 height 29
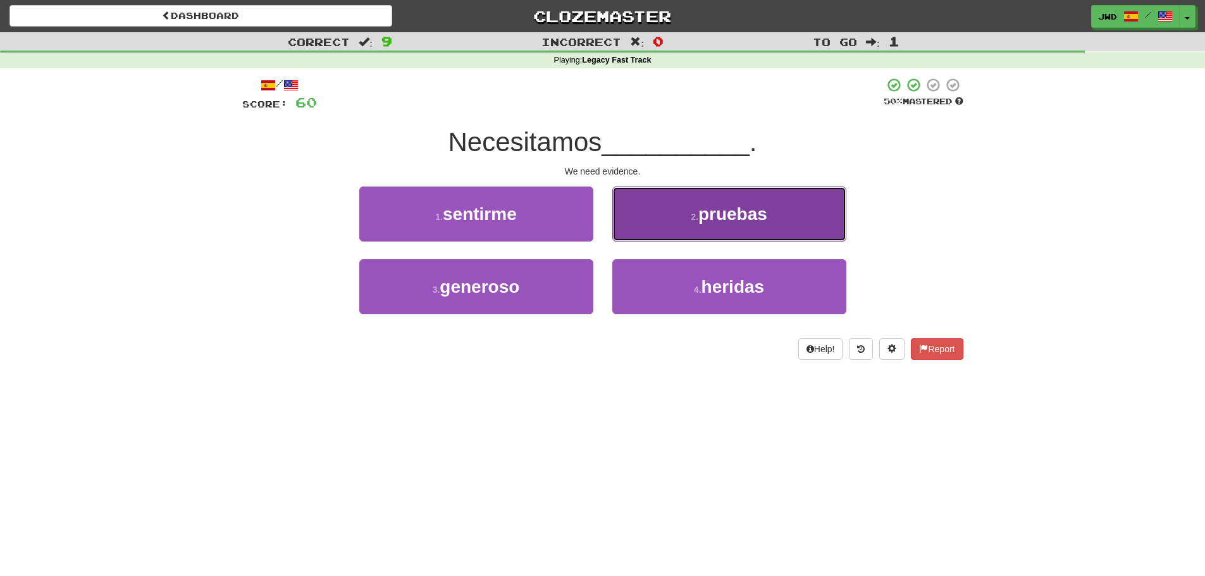
click at [739, 211] on span "pruebas" at bounding box center [732, 214] width 69 height 20
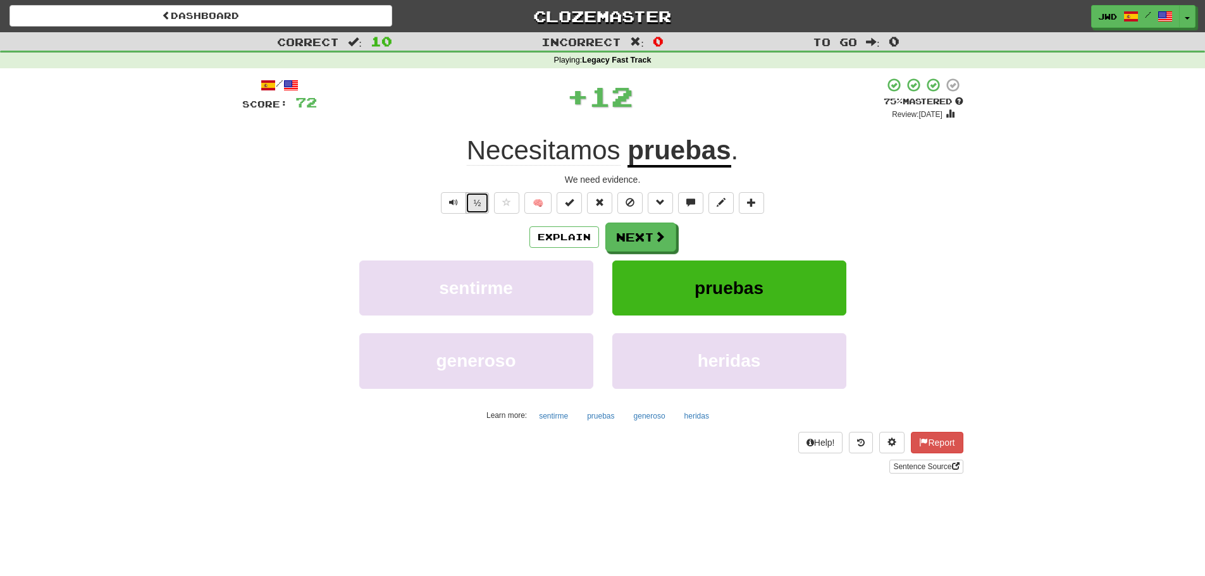
click at [482, 209] on button "½" at bounding box center [477, 203] width 24 height 22
click at [648, 238] on button "Next" at bounding box center [641, 237] width 71 height 29
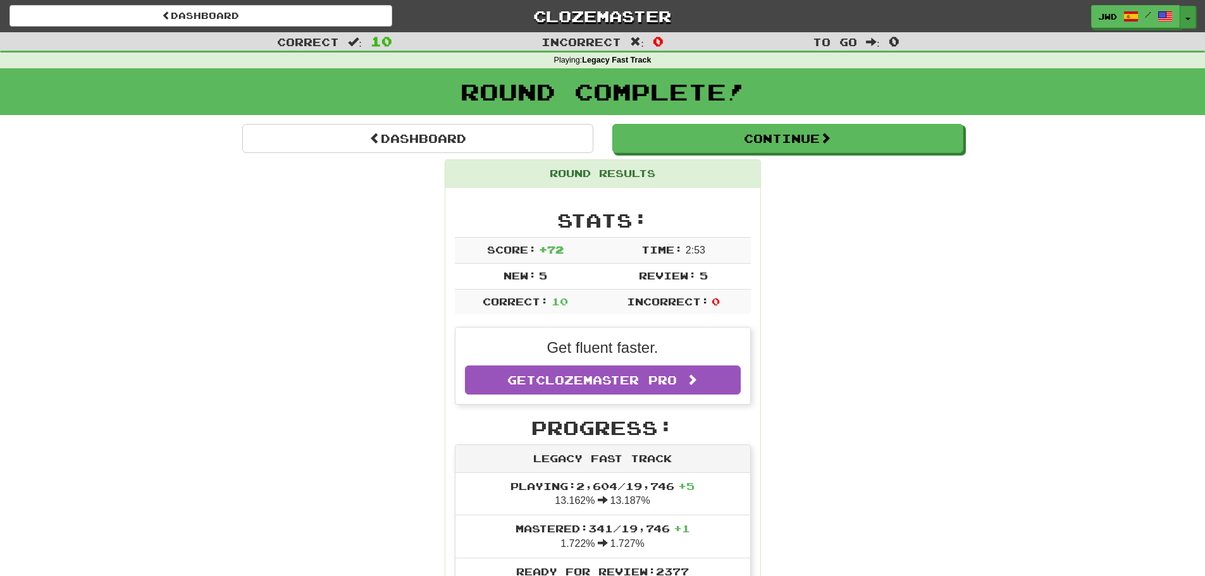
click at [1188, 20] on button "Toggle Dropdown" at bounding box center [1187, 17] width 16 height 23
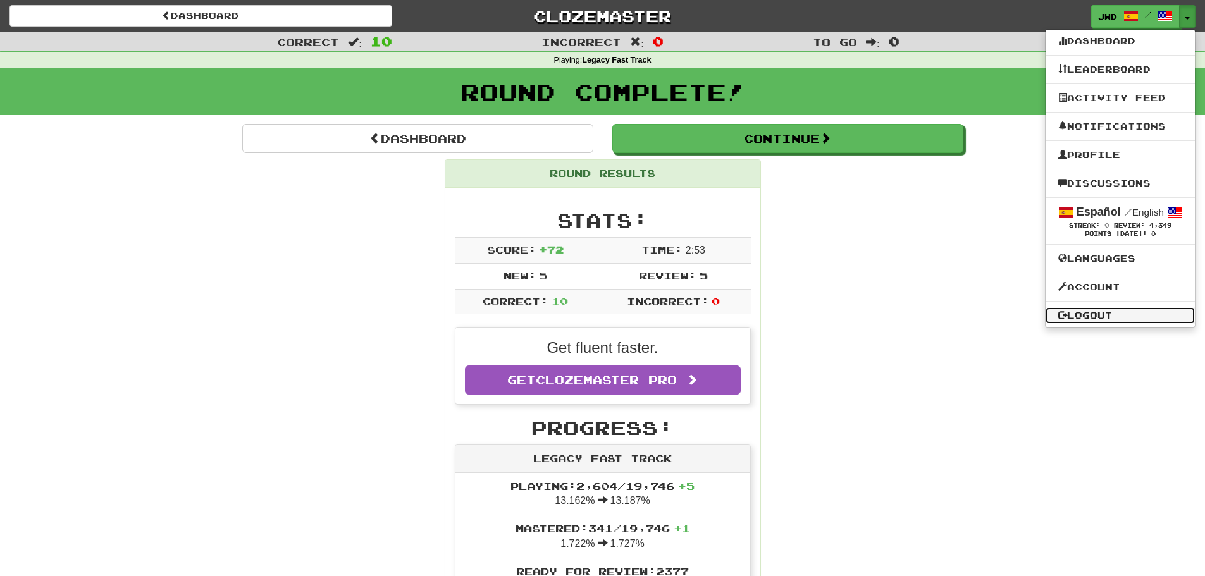
click at [1094, 315] on link "Logout" at bounding box center [1119, 315] width 149 height 16
